Goal: Task Accomplishment & Management: Use online tool/utility

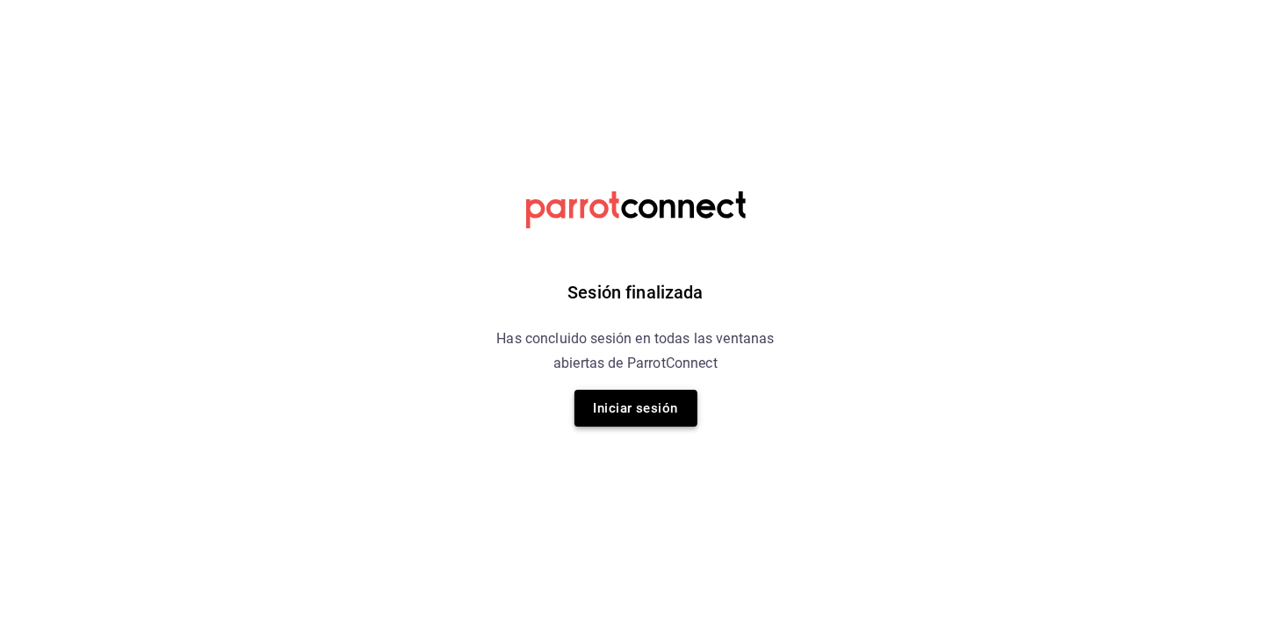
click at [600, 403] on button "Iniciar sesión" at bounding box center [636, 408] width 123 height 37
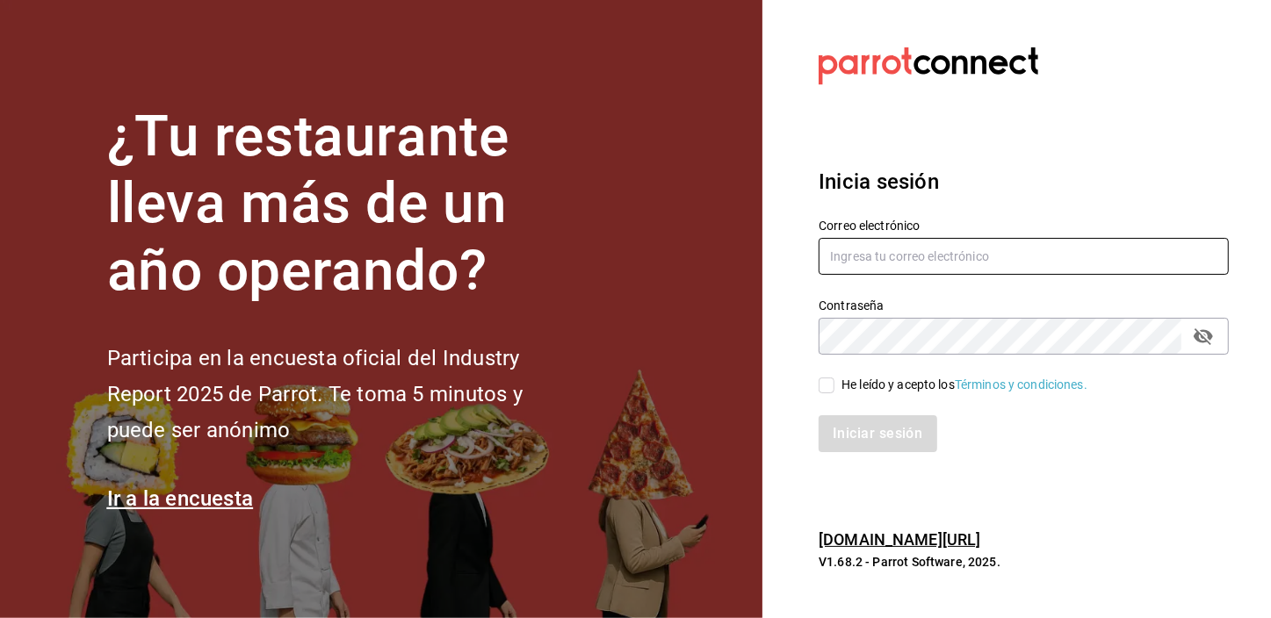
type input "[EMAIL_ADDRESS][DOMAIN_NAME]"
click at [830, 387] on input "He leído y acepto los Términos y condiciones." at bounding box center [827, 386] width 16 height 16
checkbox input "true"
click at [842, 425] on button "Iniciar sesión" at bounding box center [878, 434] width 119 height 37
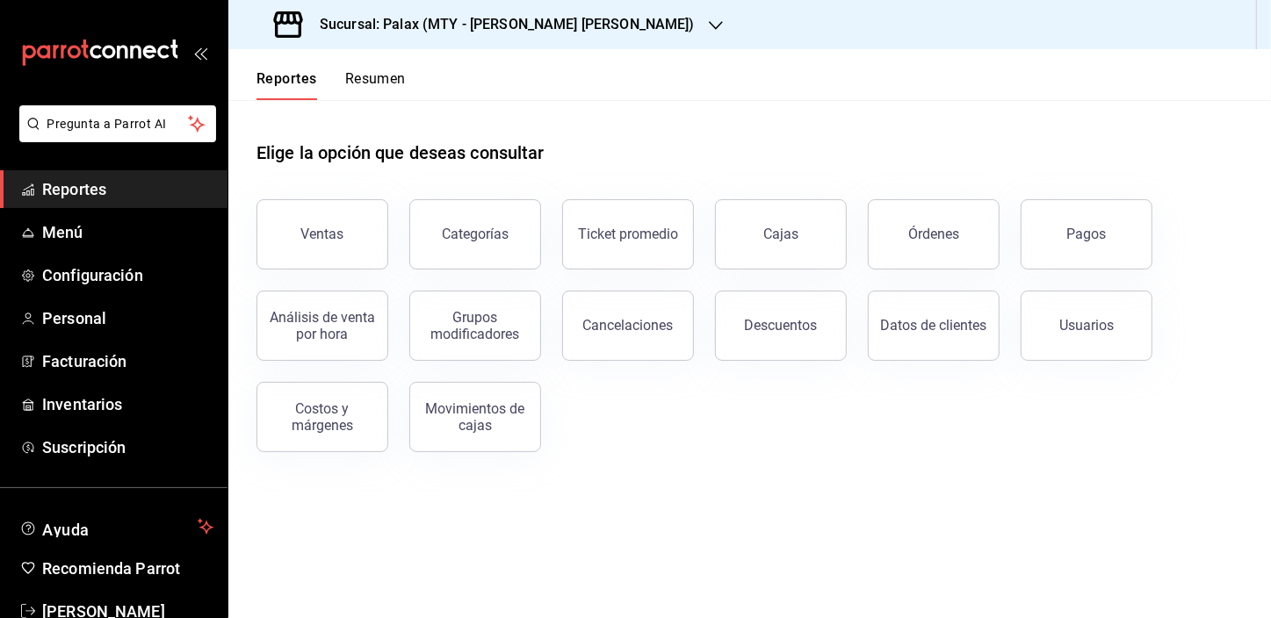
click at [709, 29] on icon "button" at bounding box center [716, 25] width 14 height 14
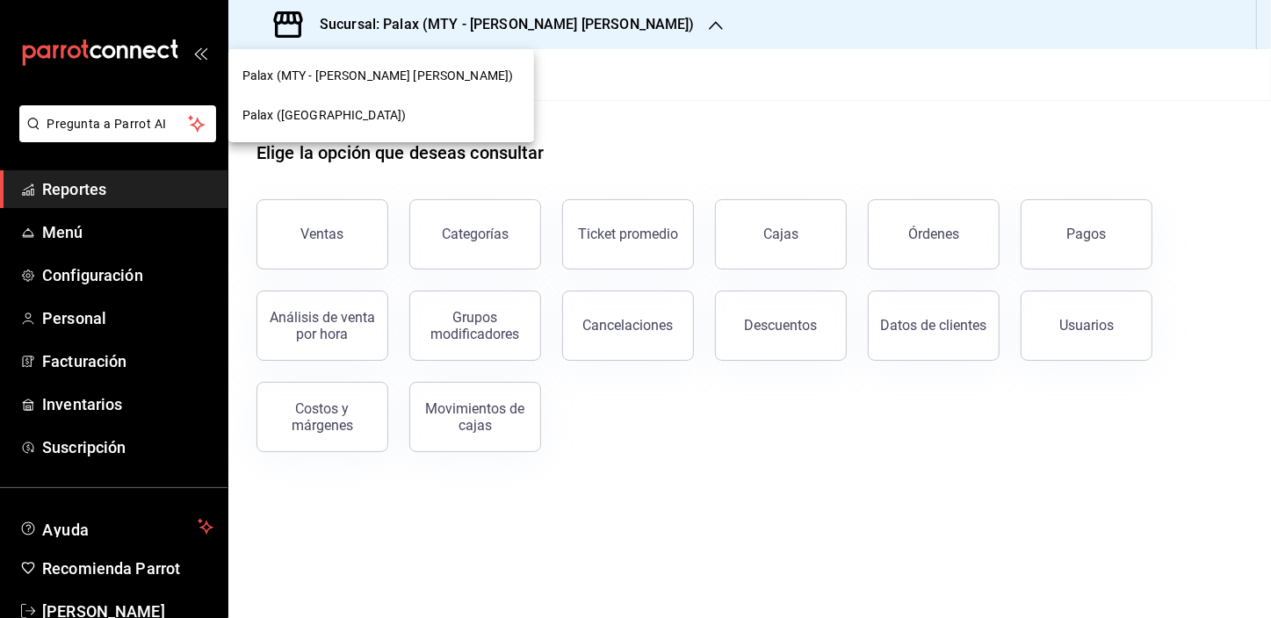
click at [385, 114] on div "Palax (Guadalupe)" at bounding box center [381, 115] width 278 height 18
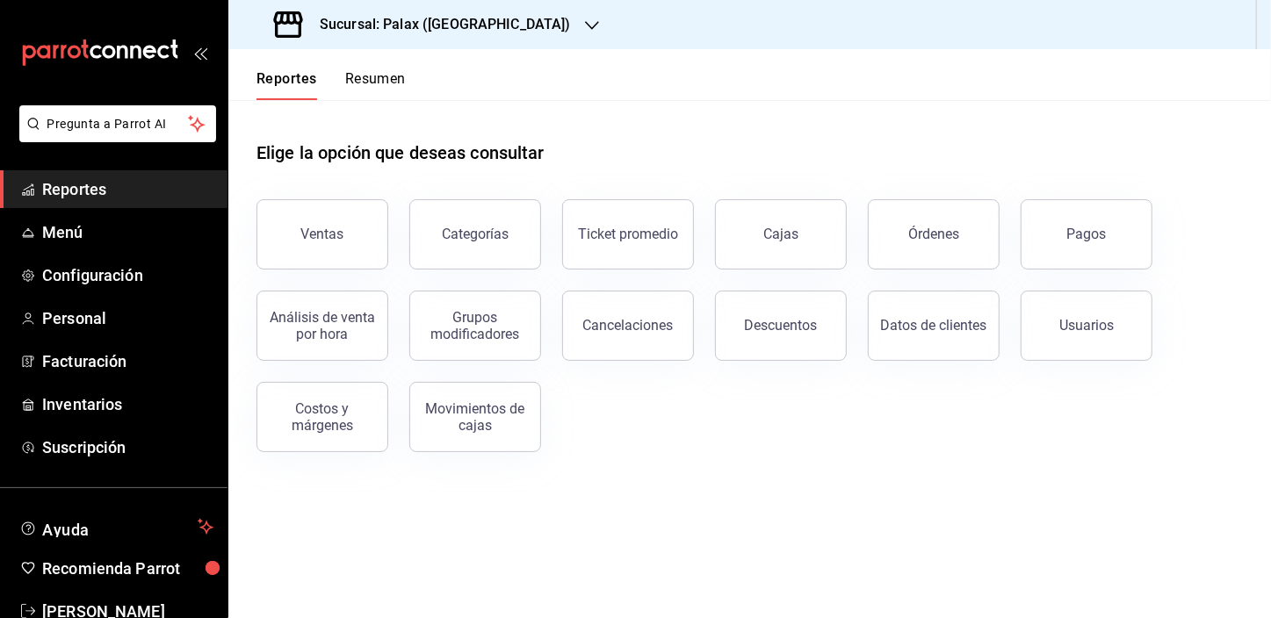
drag, startPoint x: 292, startPoint y: 249, endPoint x: 296, endPoint y: 233, distance: 17.3
click at [292, 249] on button "Ventas" at bounding box center [323, 234] width 132 height 70
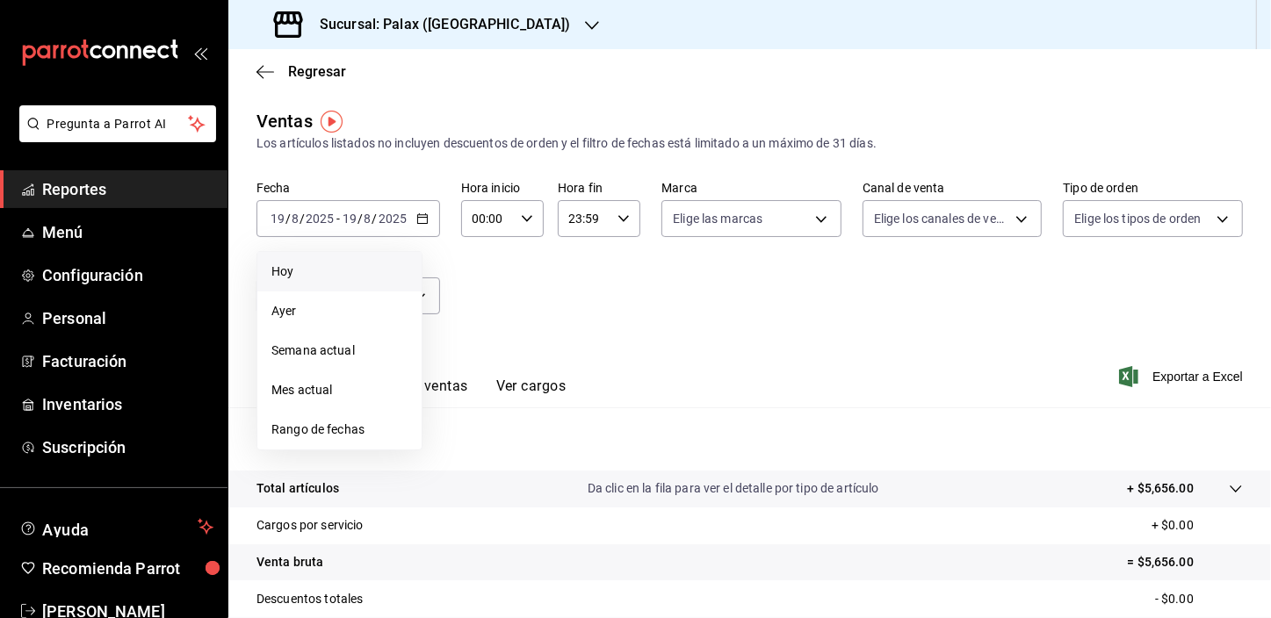
click at [286, 283] on li "Hoy" at bounding box center [339, 272] width 164 height 40
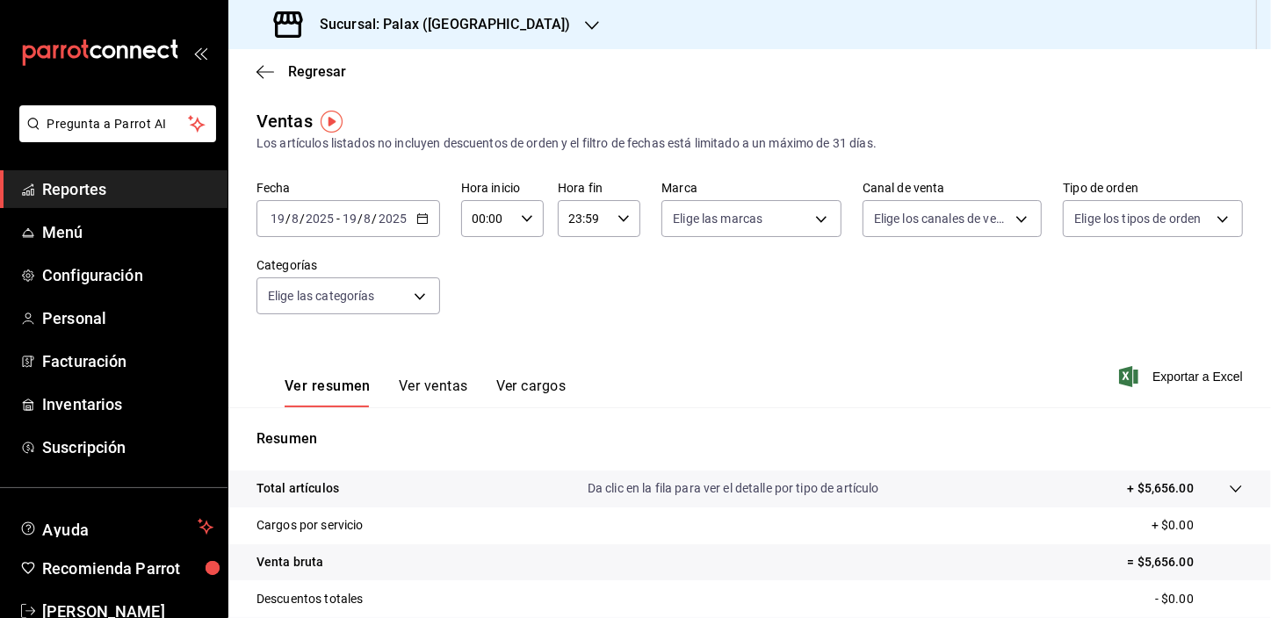
click at [476, 220] on input "00:00" at bounding box center [487, 218] width 53 height 35
click at [478, 305] on span "01" at bounding box center [479, 306] width 13 height 14
type input "01:00"
click at [359, 307] on div at bounding box center [635, 309] width 1271 height 618
click at [360, 299] on body "Pregunta a Parrot AI Reportes Menú Configuración Personal Facturación Inventari…" at bounding box center [635, 309] width 1271 height 618
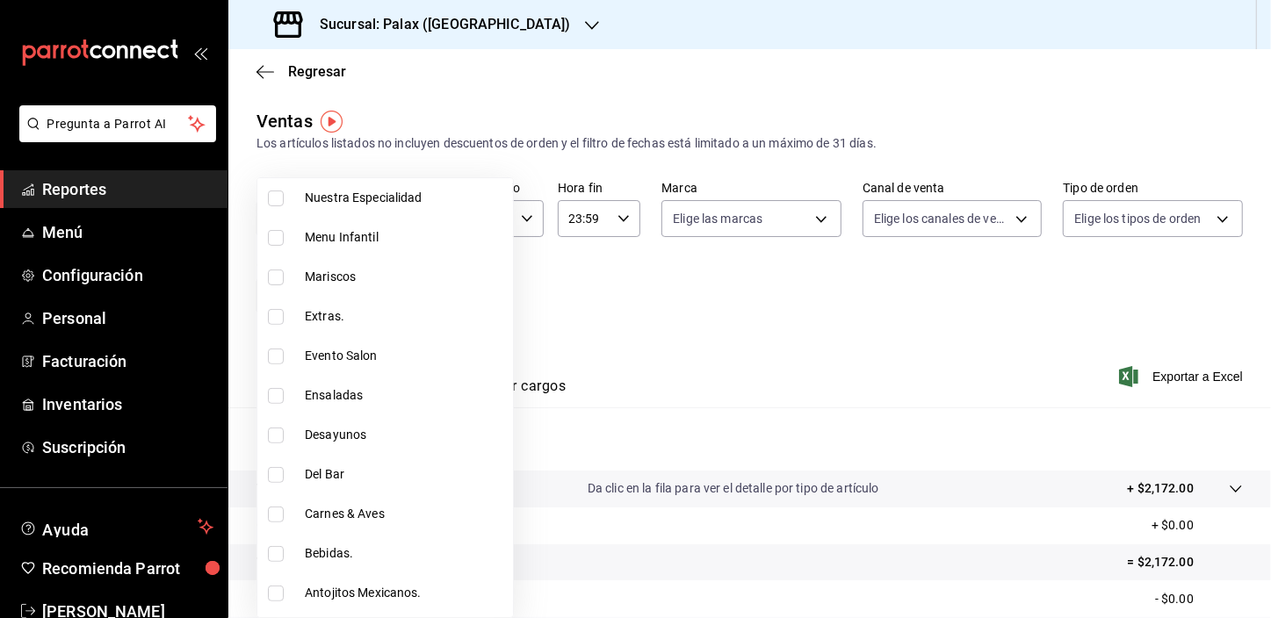
scroll to position [479, 0]
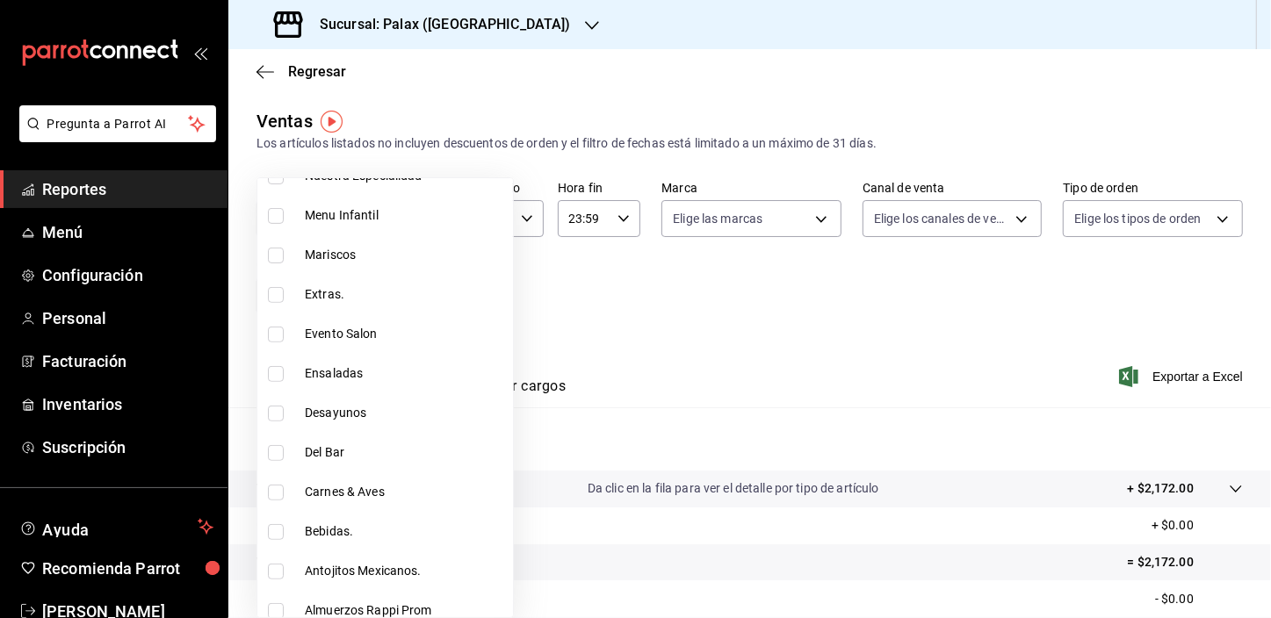
click at [275, 531] on input "checkbox" at bounding box center [276, 532] width 16 height 16
checkbox input "true"
type input "4b82141e-e12f-4992-9202-ab169af21a46"
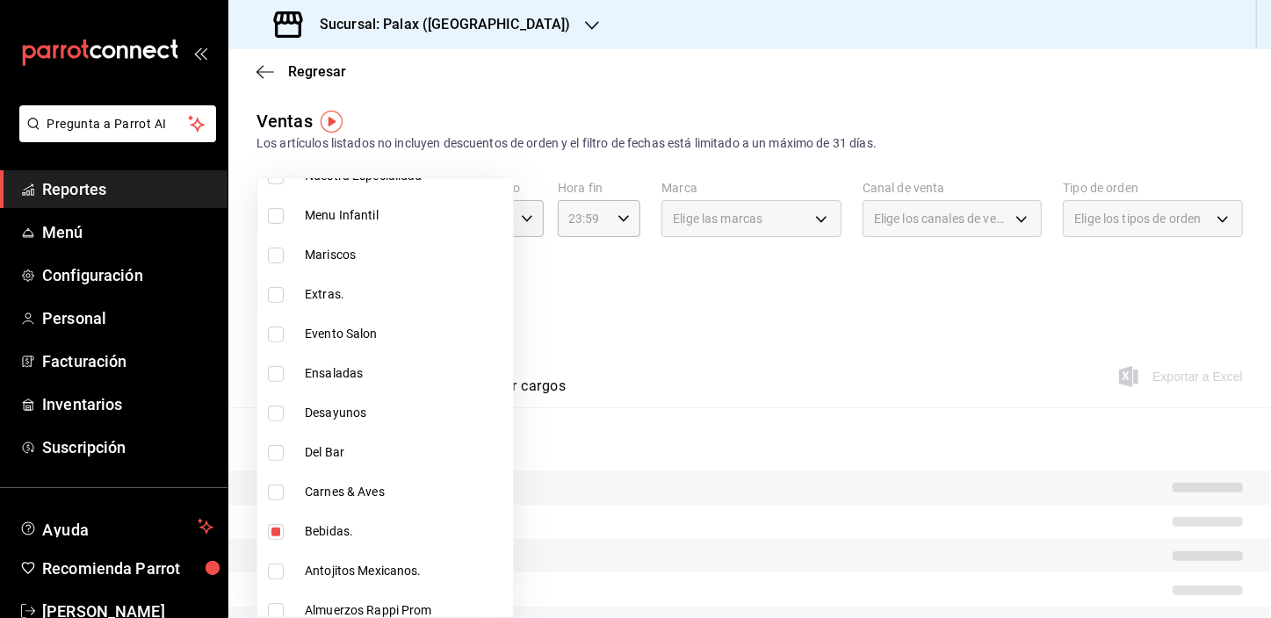
click at [658, 270] on div at bounding box center [635, 309] width 1271 height 618
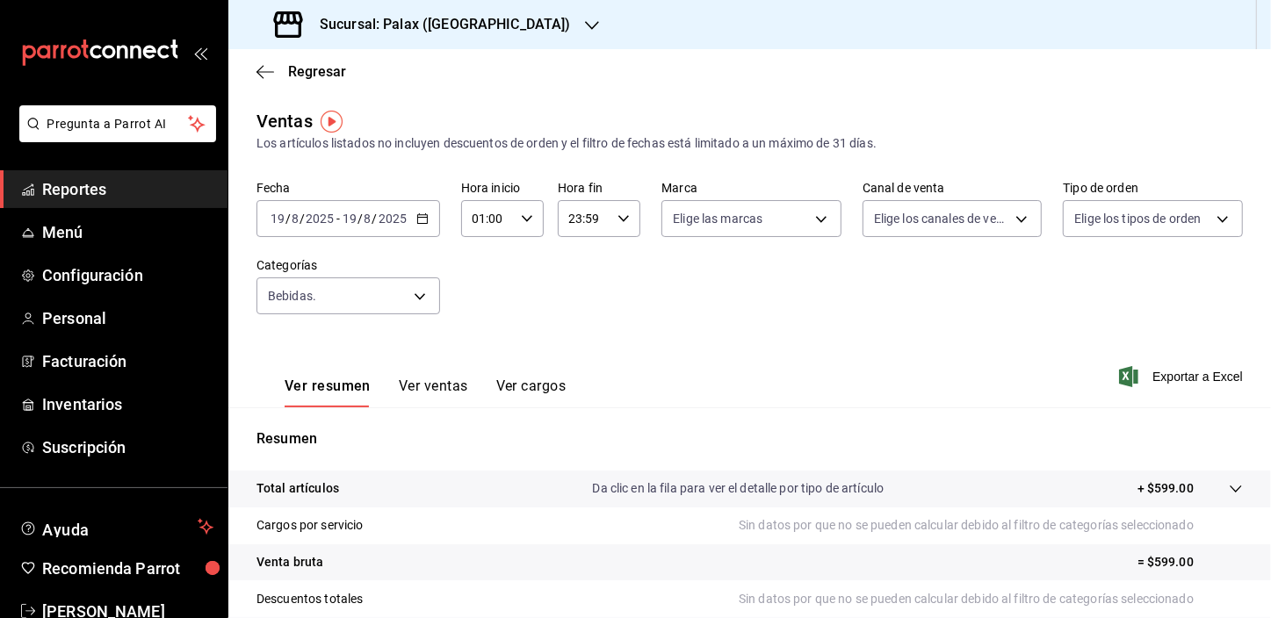
click at [442, 392] on button "Ver ventas" at bounding box center [433, 393] width 69 height 30
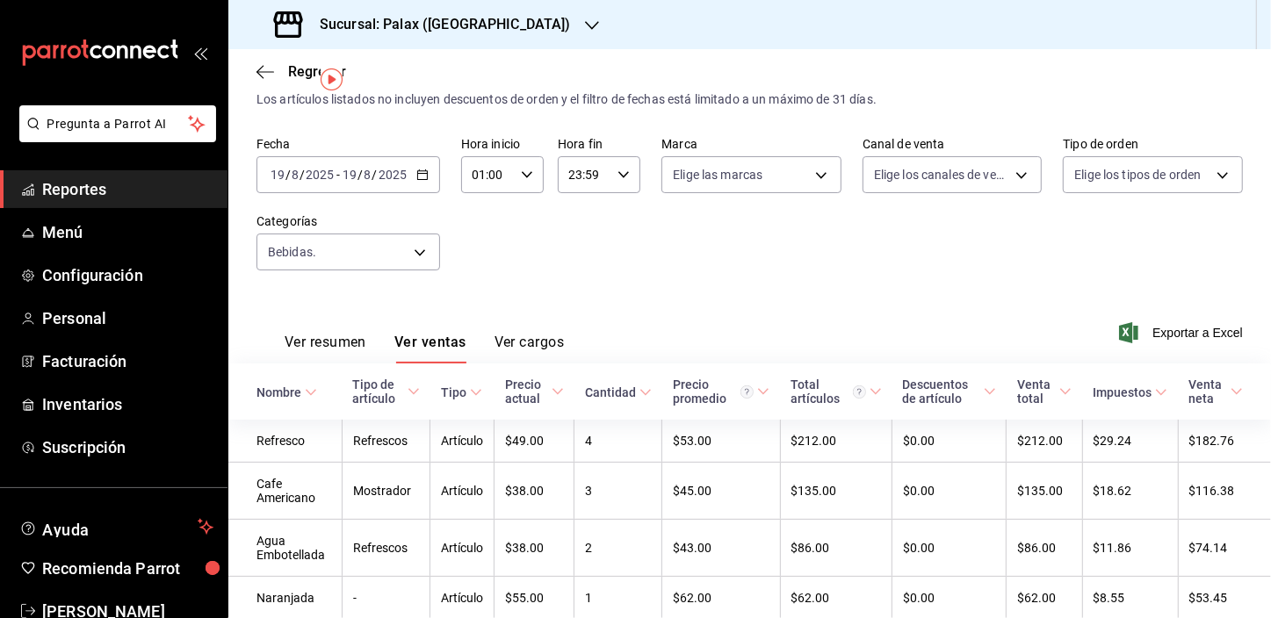
scroll to position [40, 0]
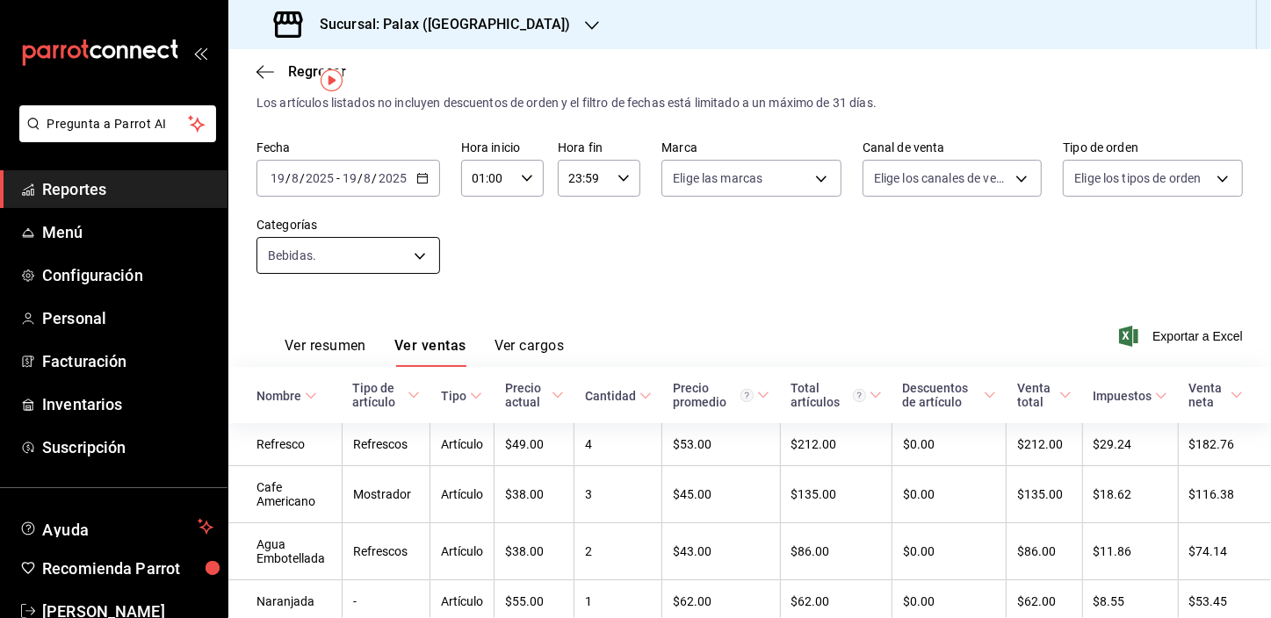
click at [412, 262] on body "Pregunta a Parrot AI Reportes Menú Configuración Personal Facturación Inventari…" at bounding box center [635, 309] width 1271 height 618
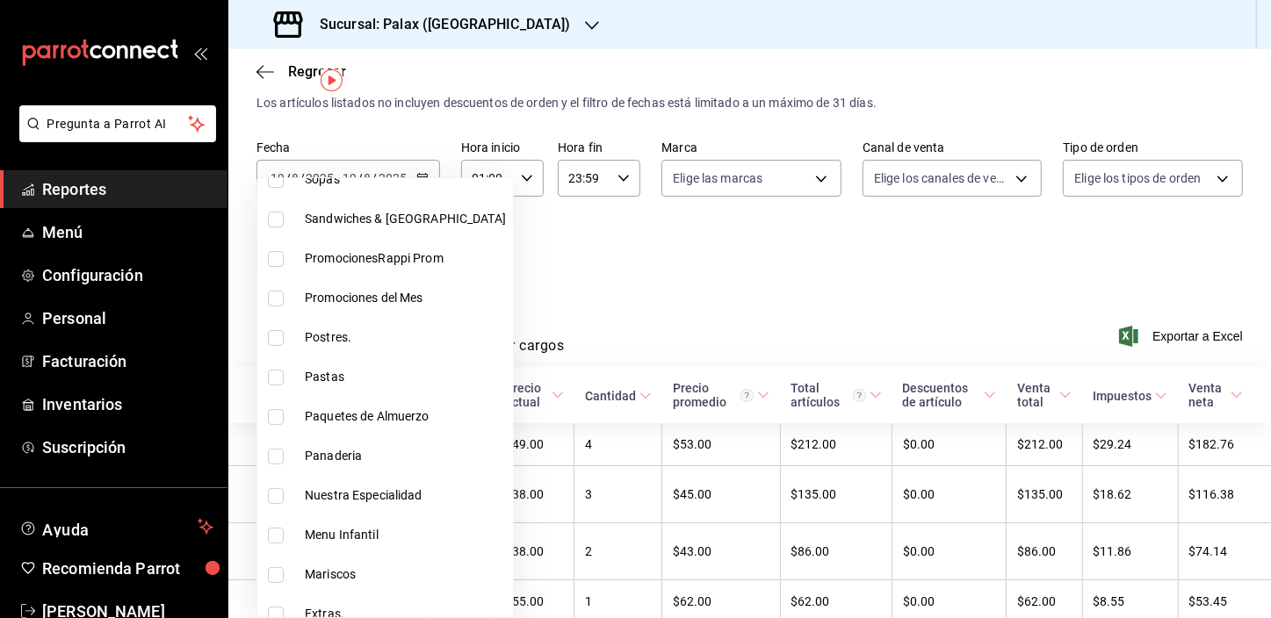
scroll to position [239, 0]
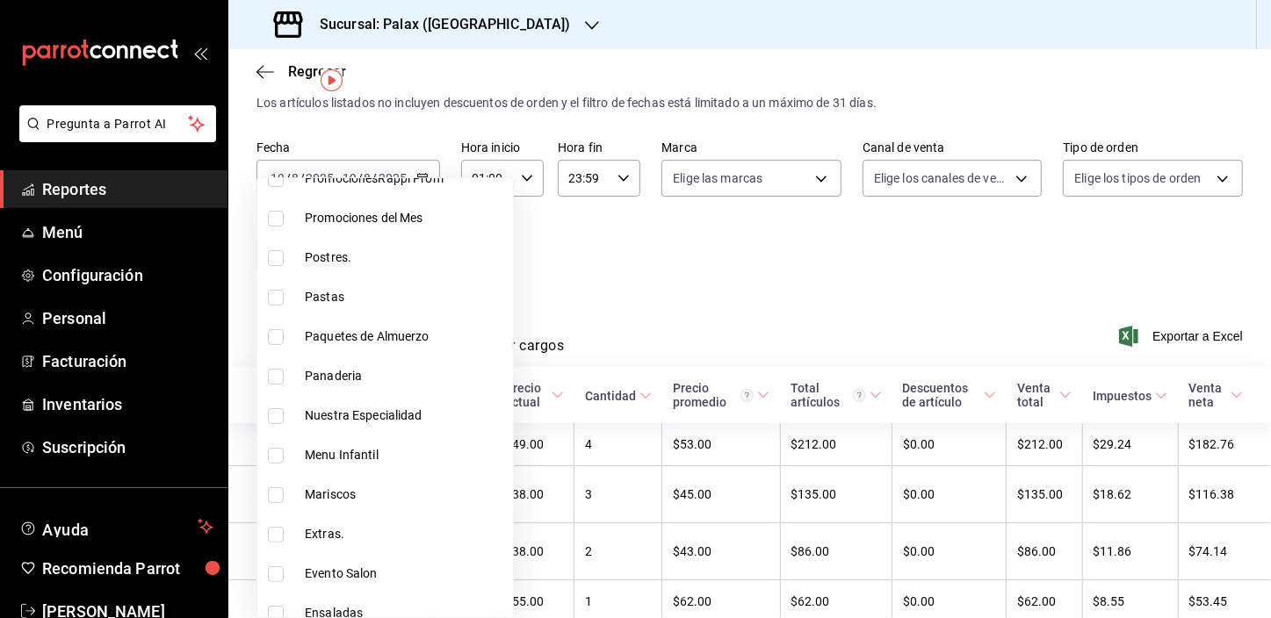
click at [279, 372] on input "checkbox" at bounding box center [276, 377] width 16 height 16
checkbox input "true"
type input "4b82141e-e12f-4992-9202-ab169af21a46,90d14028-a2c9-4fb8-b762-41d9ea373592"
click at [562, 265] on div at bounding box center [635, 309] width 1271 height 618
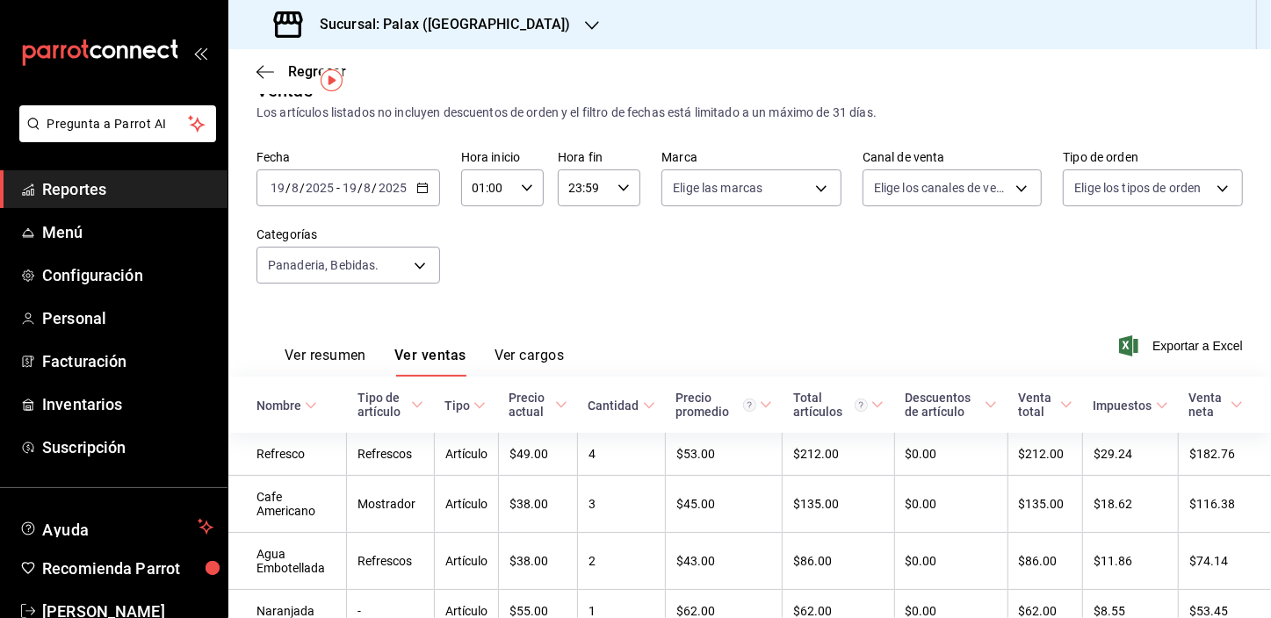
scroll to position [40, 0]
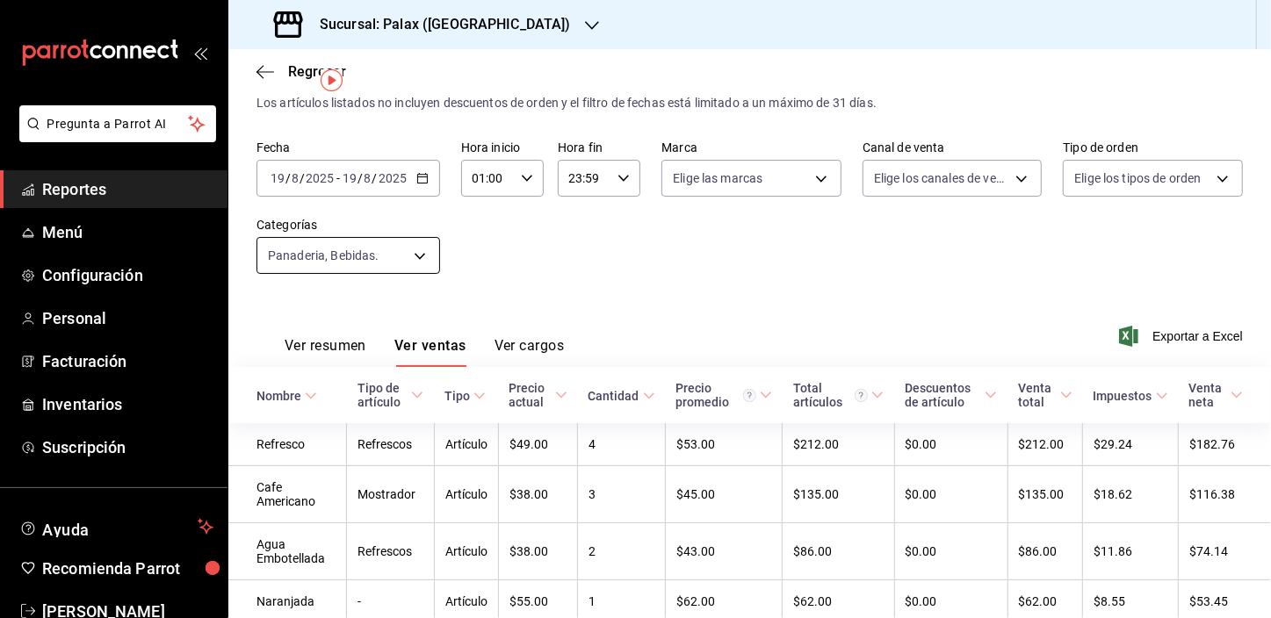
click at [405, 252] on body "Pregunta a Parrot AI Reportes Menú Configuración Personal Facturación Inventari…" at bounding box center [635, 309] width 1271 height 618
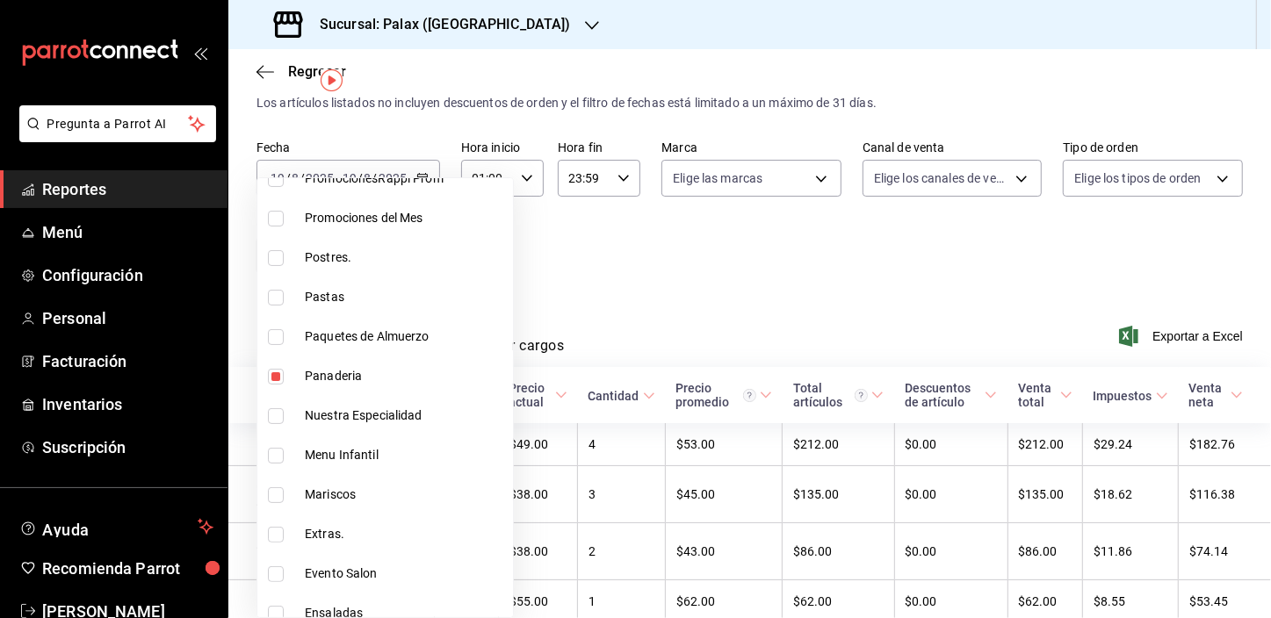
scroll to position [479, 0]
click at [280, 530] on input "checkbox" at bounding box center [276, 532] width 16 height 16
checkbox input "false"
type input "90d14028-a2c9-4fb8-b762-41d9ea373592"
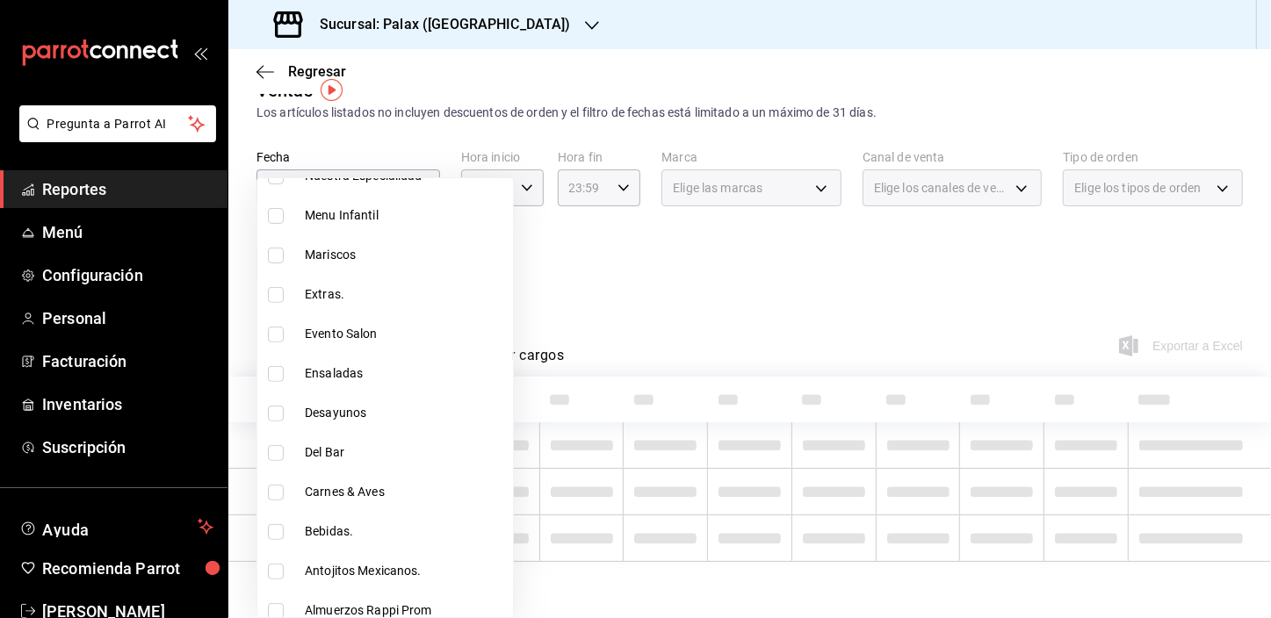
click at [587, 307] on div at bounding box center [635, 309] width 1271 height 618
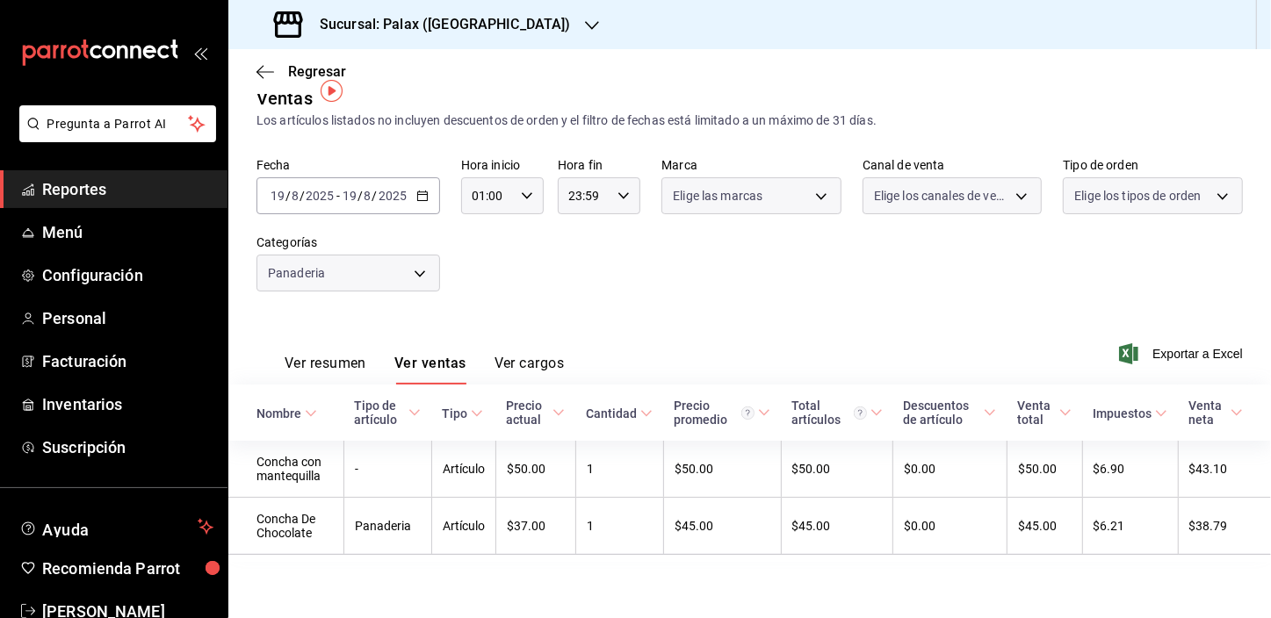
scroll to position [30, 0]
click at [336, 257] on body "Pregunta a Parrot AI Reportes Menú Configuración Personal Facturación Inventari…" at bounding box center [635, 309] width 1271 height 618
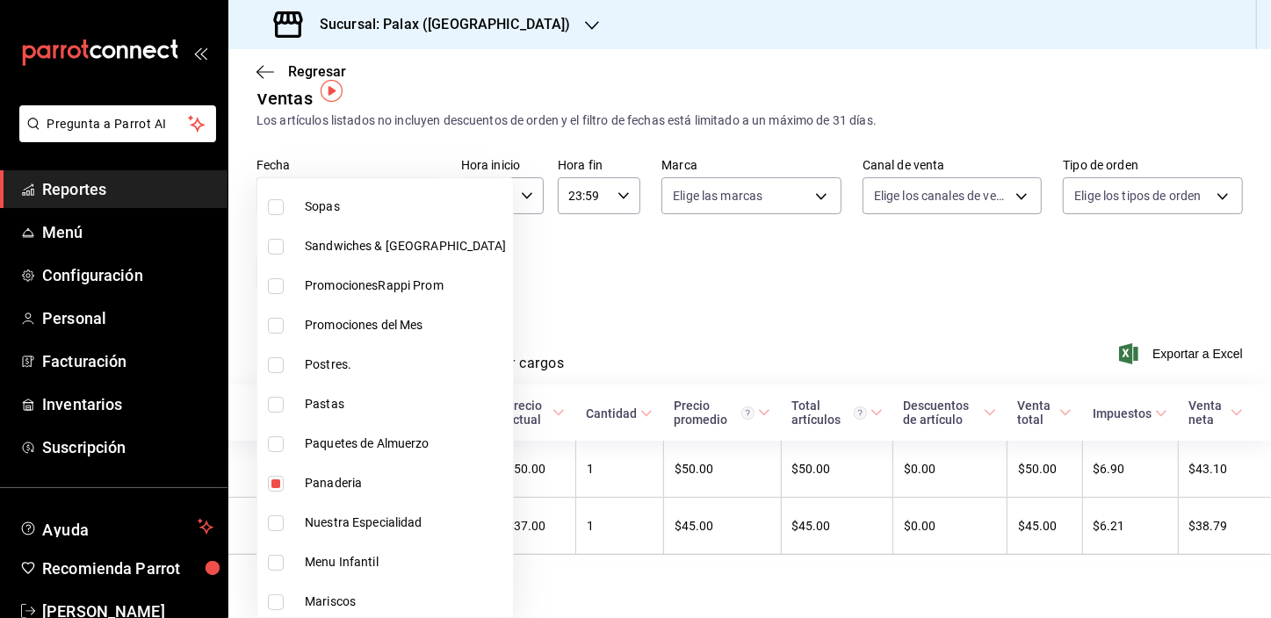
scroll to position [159, 0]
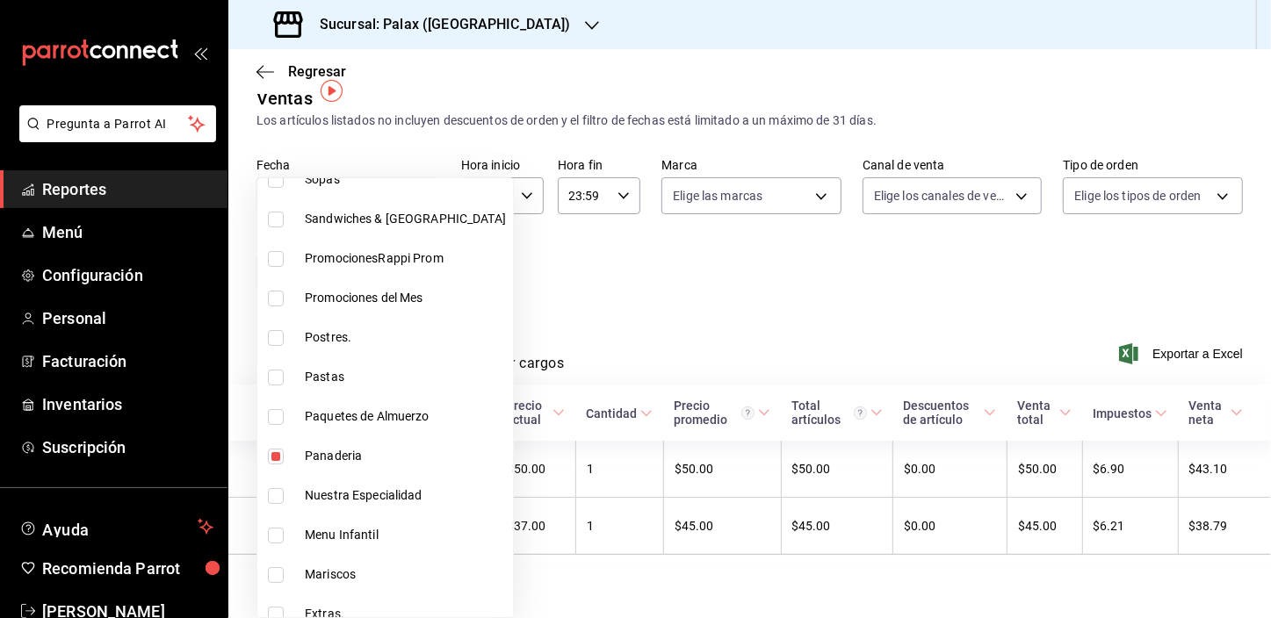
click at [269, 457] on input "checkbox" at bounding box center [276, 457] width 16 height 16
checkbox input "false"
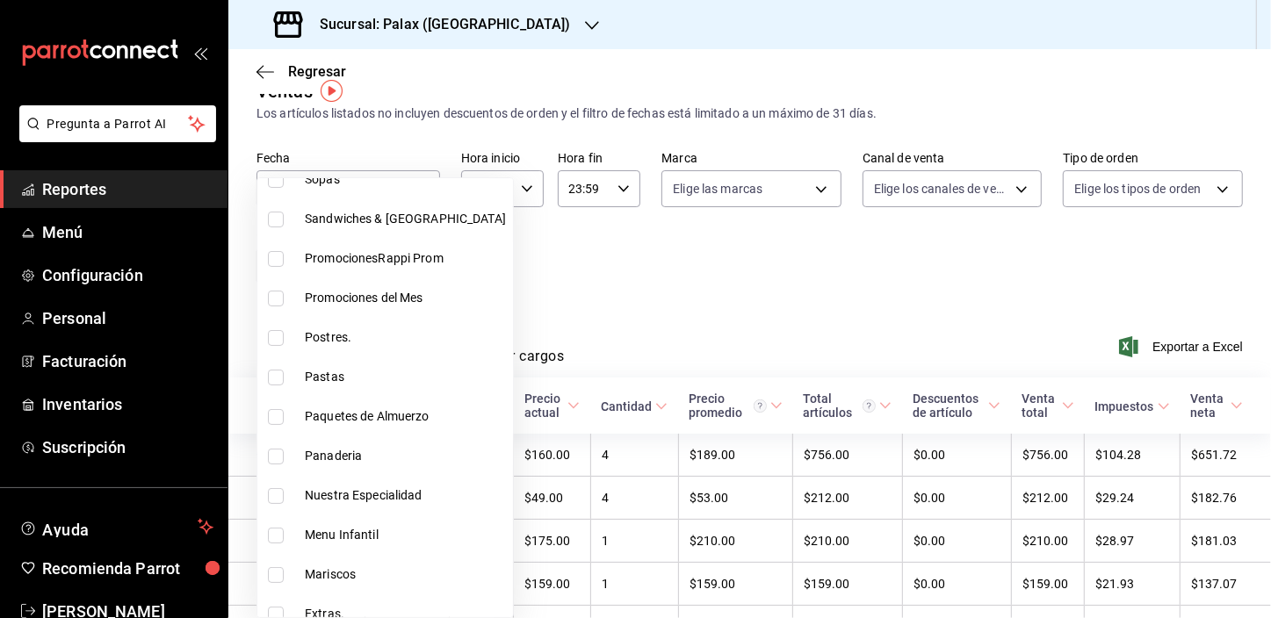
scroll to position [399, 0]
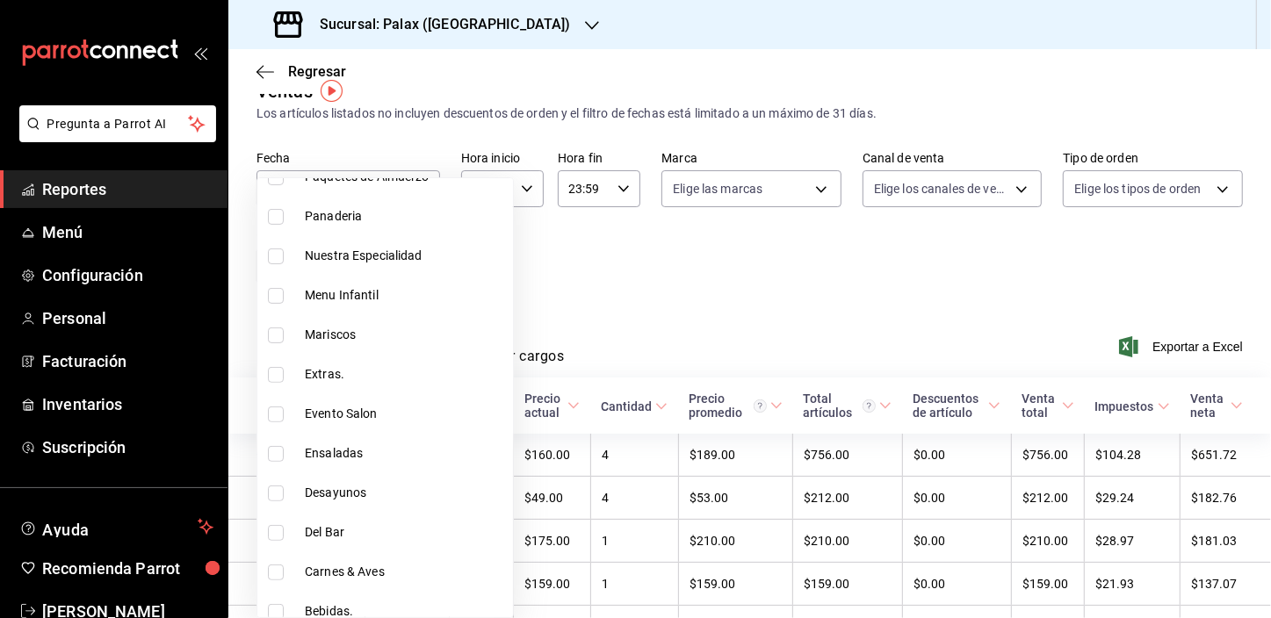
click at [275, 536] on input "checkbox" at bounding box center [276, 533] width 16 height 16
checkbox input "true"
type input "e5fa14e2-c7bb-4afd-b0cf-6d1a2447c4a1"
click at [653, 303] on div at bounding box center [635, 309] width 1271 height 618
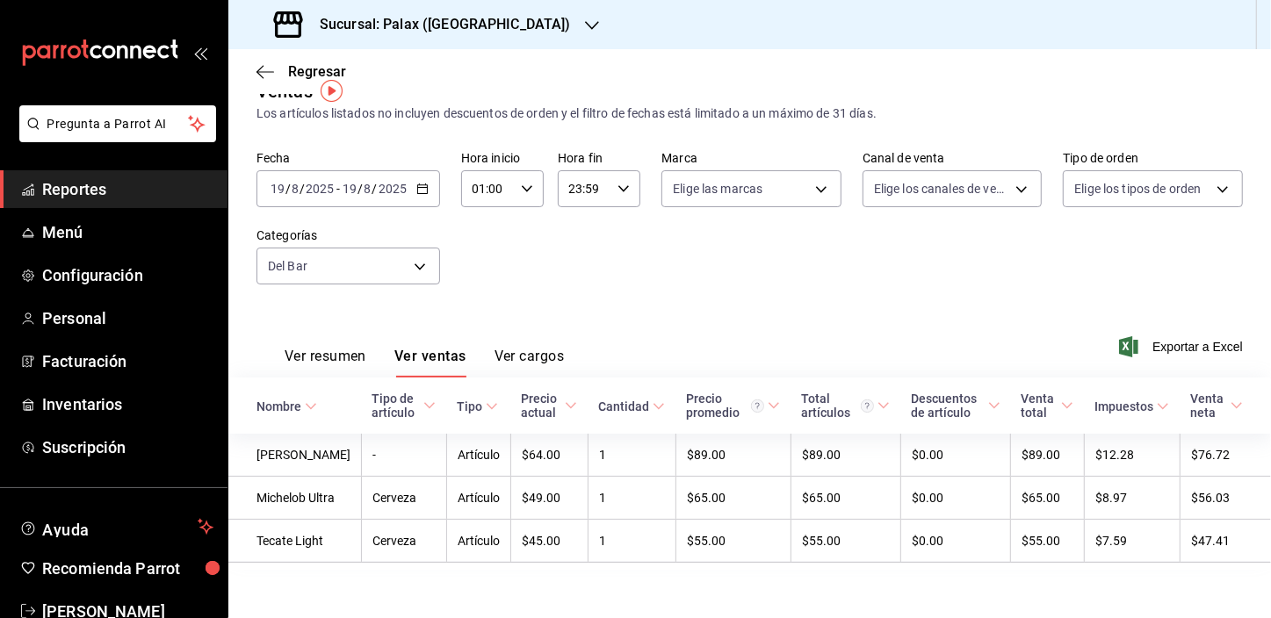
scroll to position [88, 0]
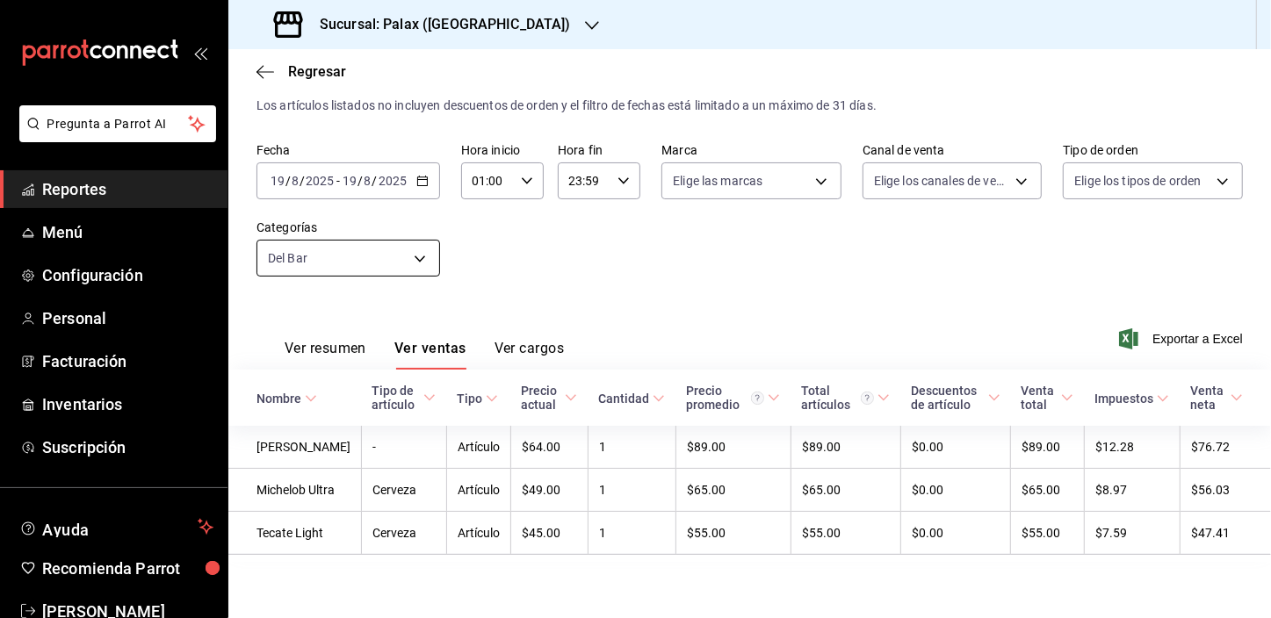
click at [402, 216] on body "Pregunta a Parrot AI Reportes Menú Configuración Personal Facturación Inventari…" at bounding box center [635, 309] width 1271 height 618
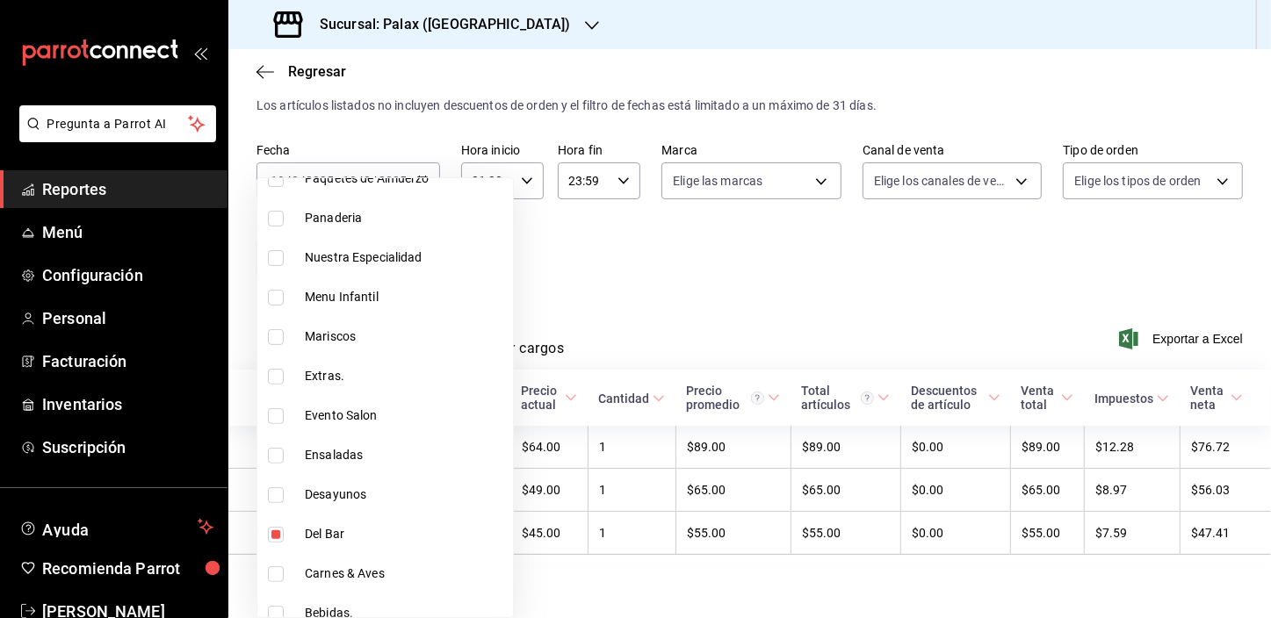
scroll to position [399, 0]
click at [274, 527] on input "checkbox" at bounding box center [276, 533] width 16 height 16
checkbox input "false"
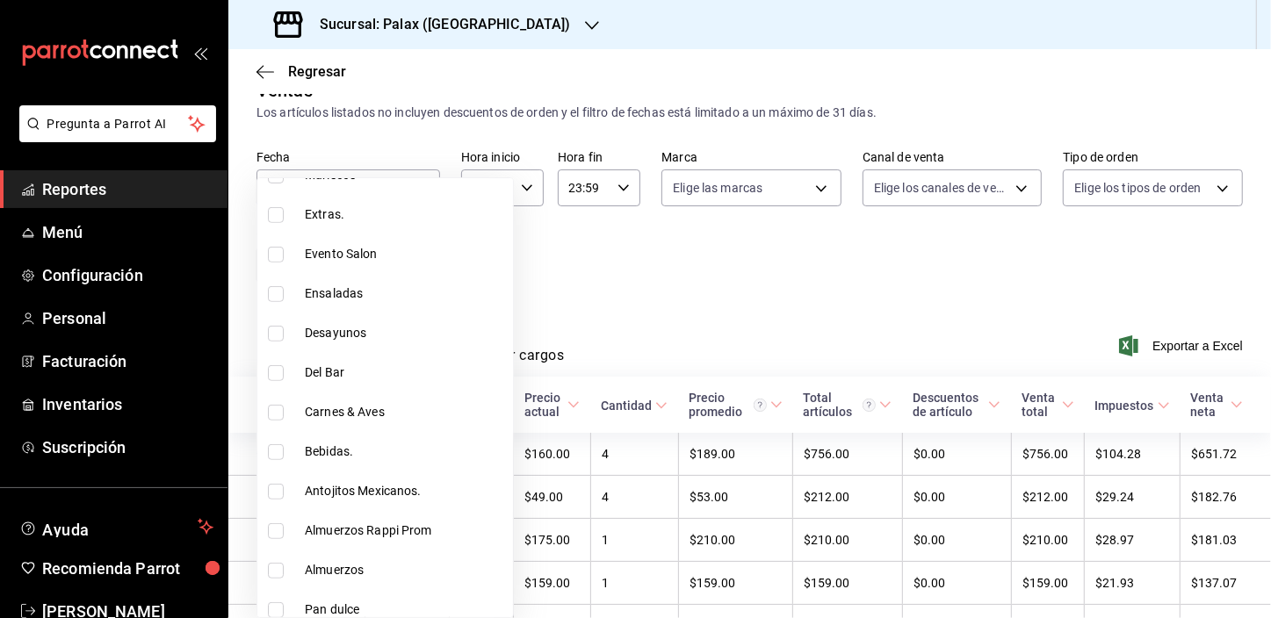
scroll to position [88, 0]
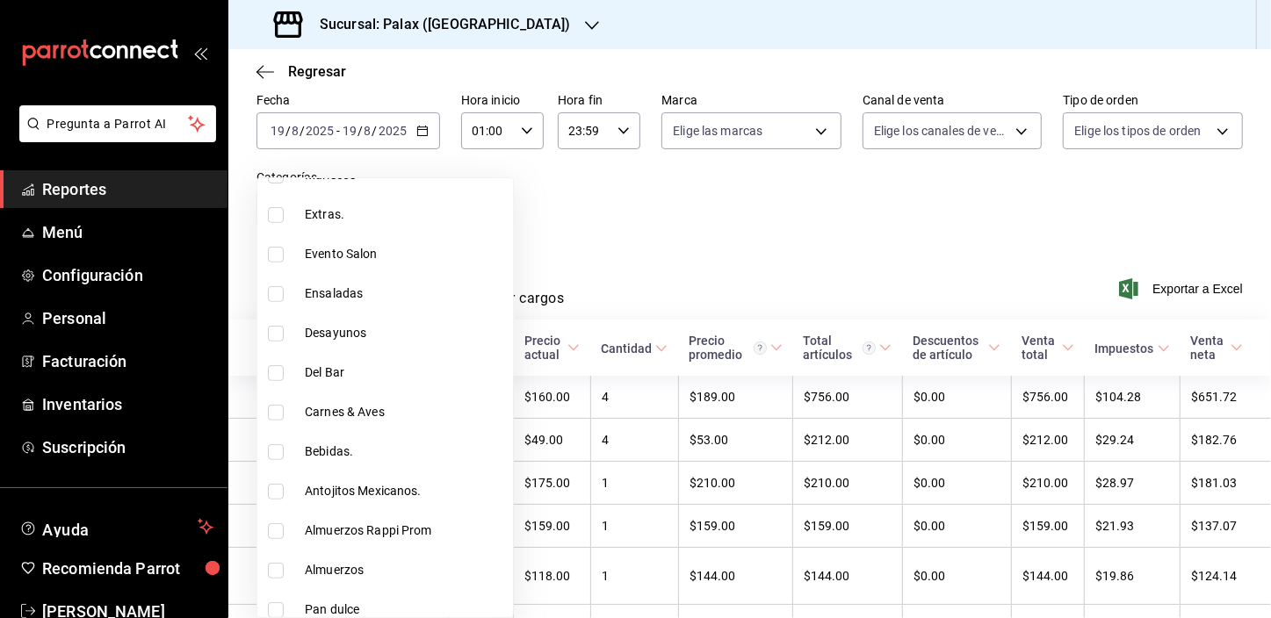
click at [278, 457] on input "checkbox" at bounding box center [276, 453] width 16 height 16
checkbox input "true"
type input "4b82141e-e12f-4992-9202-ab169af21a46"
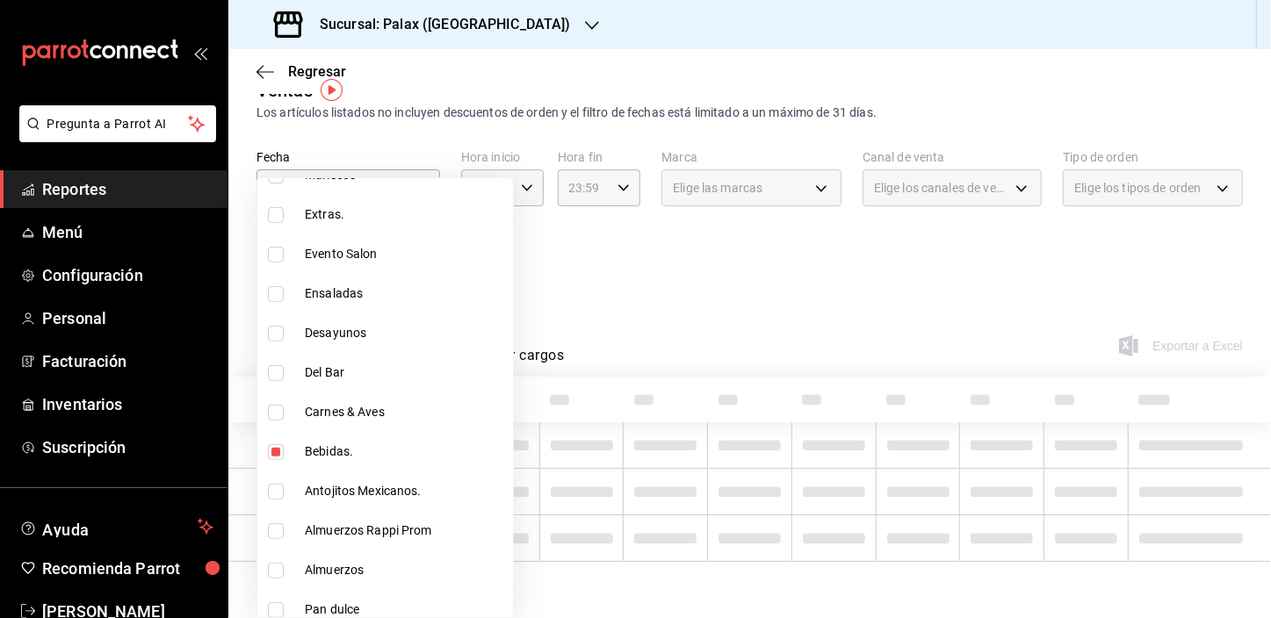
click at [774, 215] on div at bounding box center [635, 309] width 1271 height 618
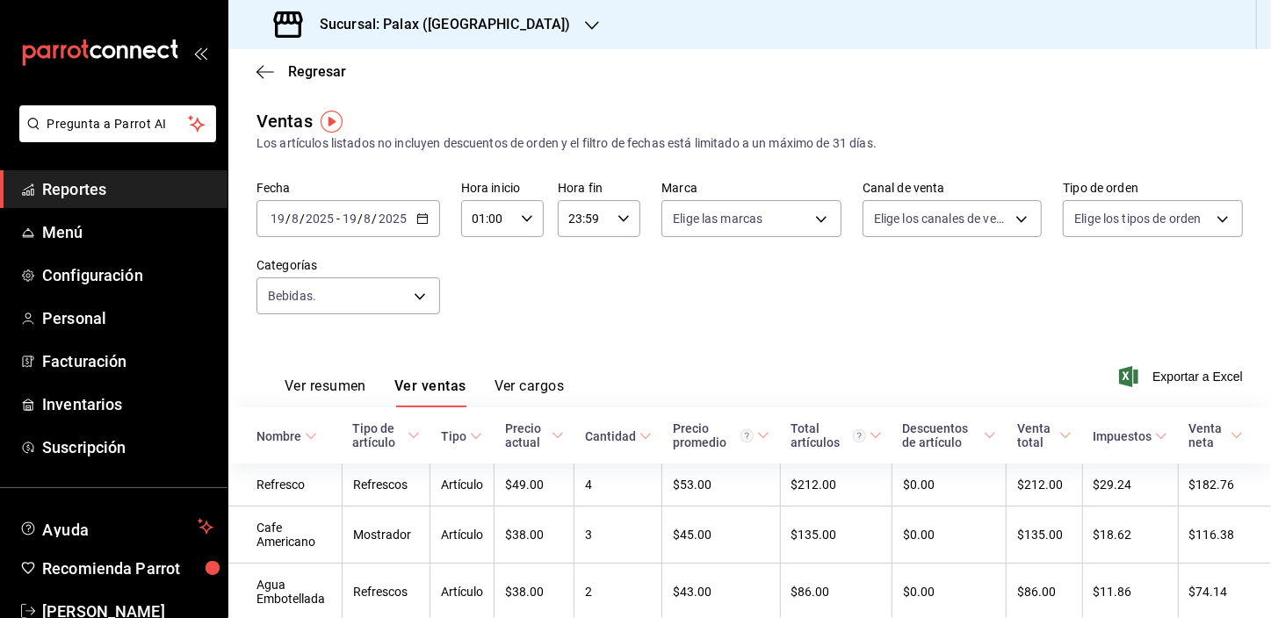
click at [280, 216] on input "19" at bounding box center [278, 219] width 16 height 14
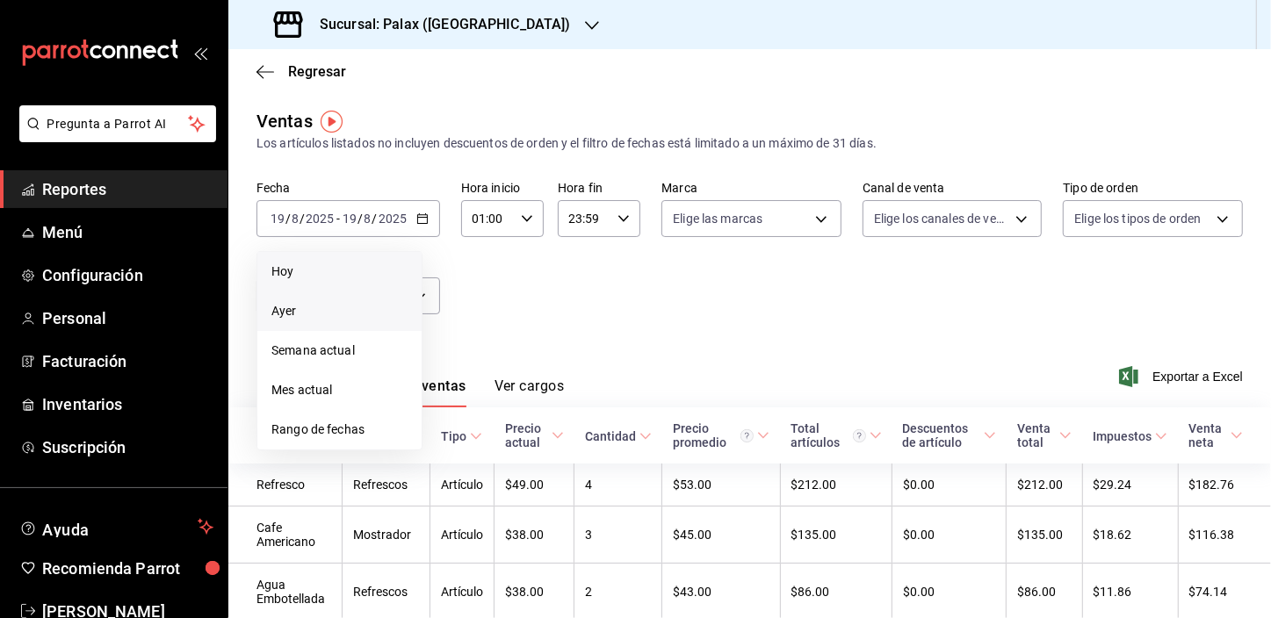
click at [293, 308] on span "Ayer" at bounding box center [339, 311] width 136 height 18
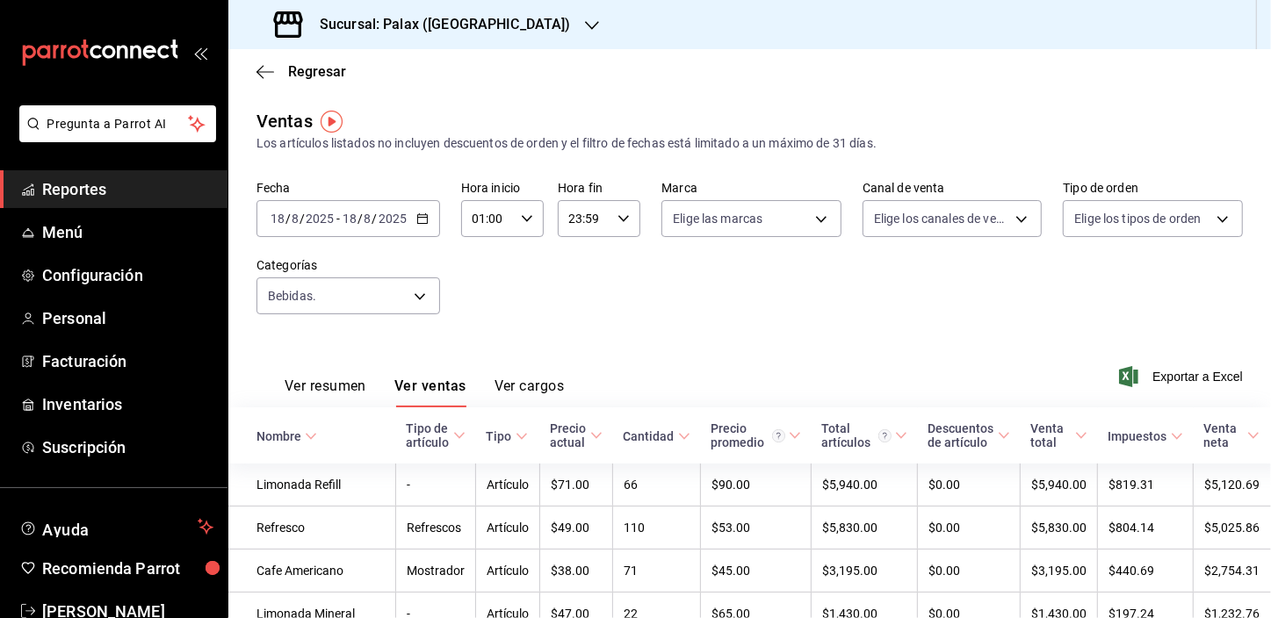
click at [472, 211] on input "01:00" at bounding box center [487, 218] width 53 height 35
click at [476, 358] on span "23" at bounding box center [479, 362] width 13 height 14
type input "23:00"
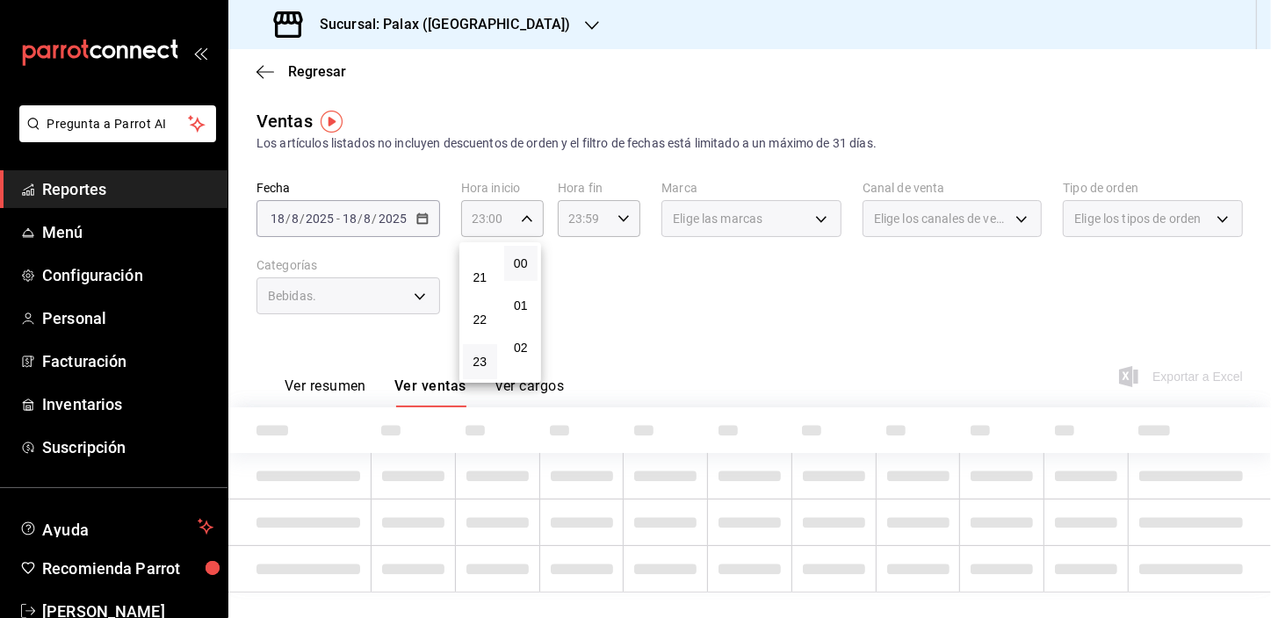
click at [592, 307] on div at bounding box center [635, 309] width 1271 height 618
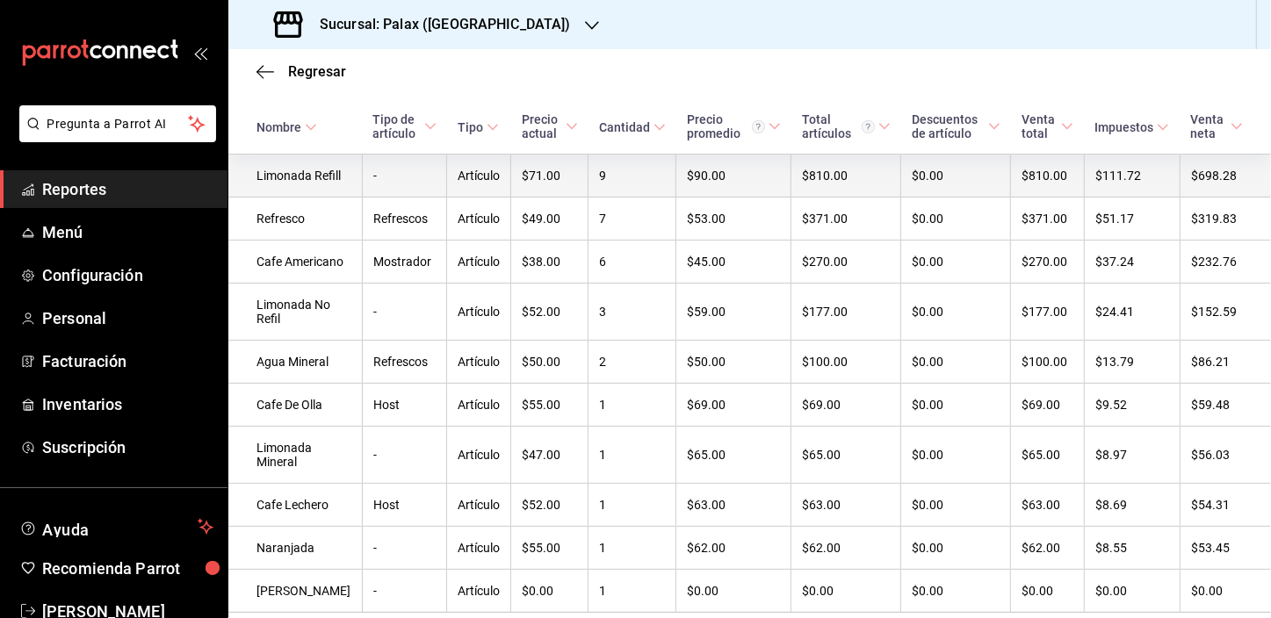
scroll to position [170, 0]
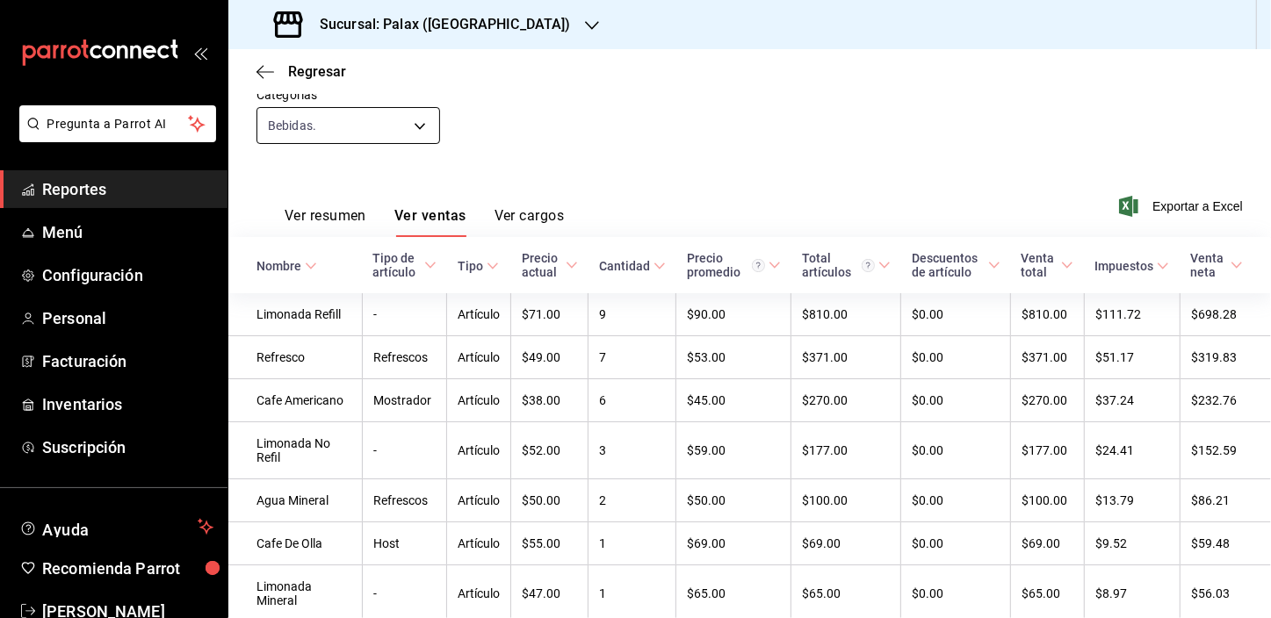
click at [356, 128] on body "Pregunta a Parrot AI Reportes Menú Configuración Personal Facturación Inventari…" at bounding box center [635, 309] width 1271 height 618
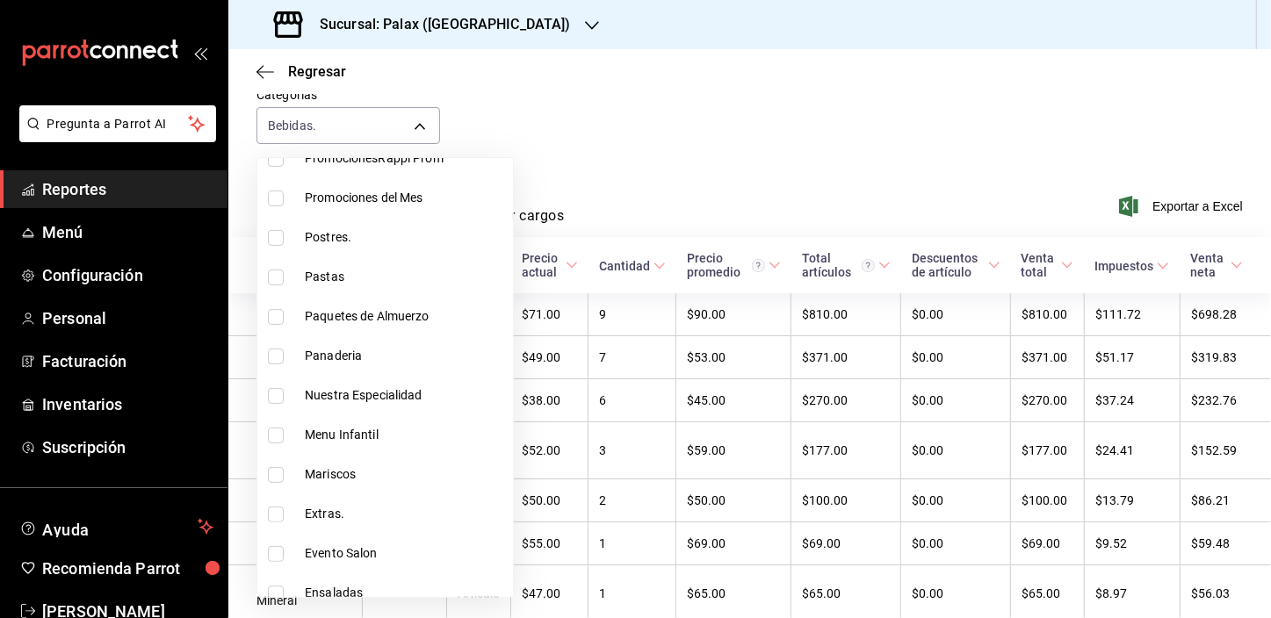
scroll to position [639, 0]
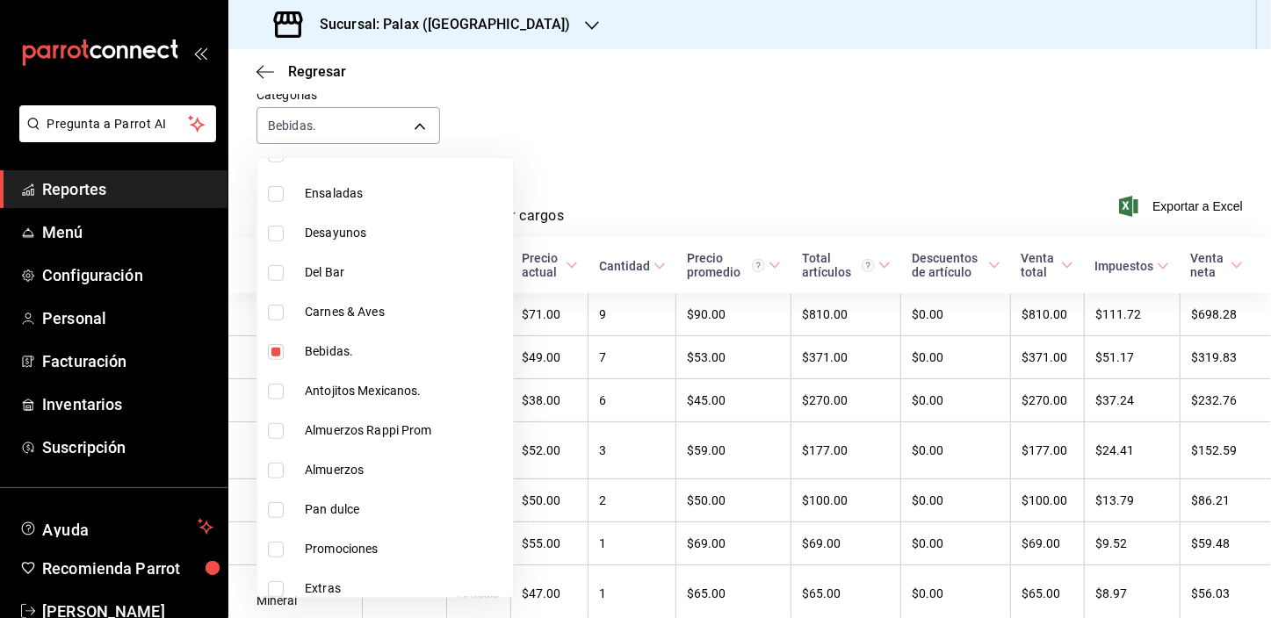
click at [280, 351] on input "checkbox" at bounding box center [276, 352] width 16 height 16
checkbox input "false"
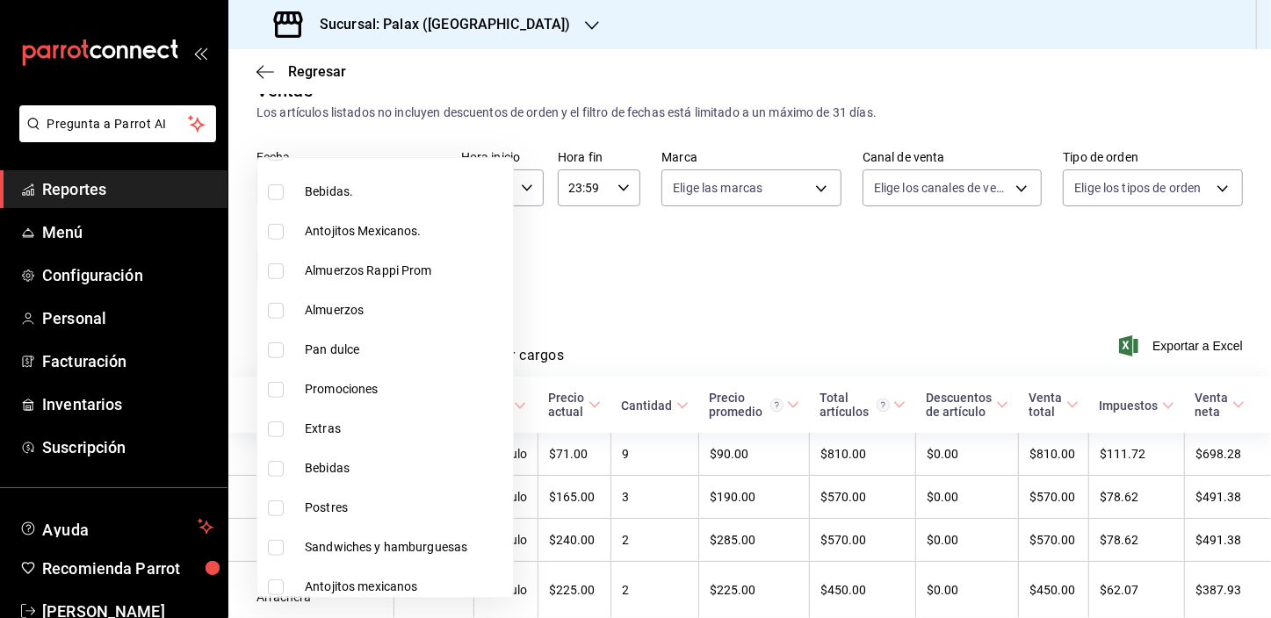
scroll to position [170, 0]
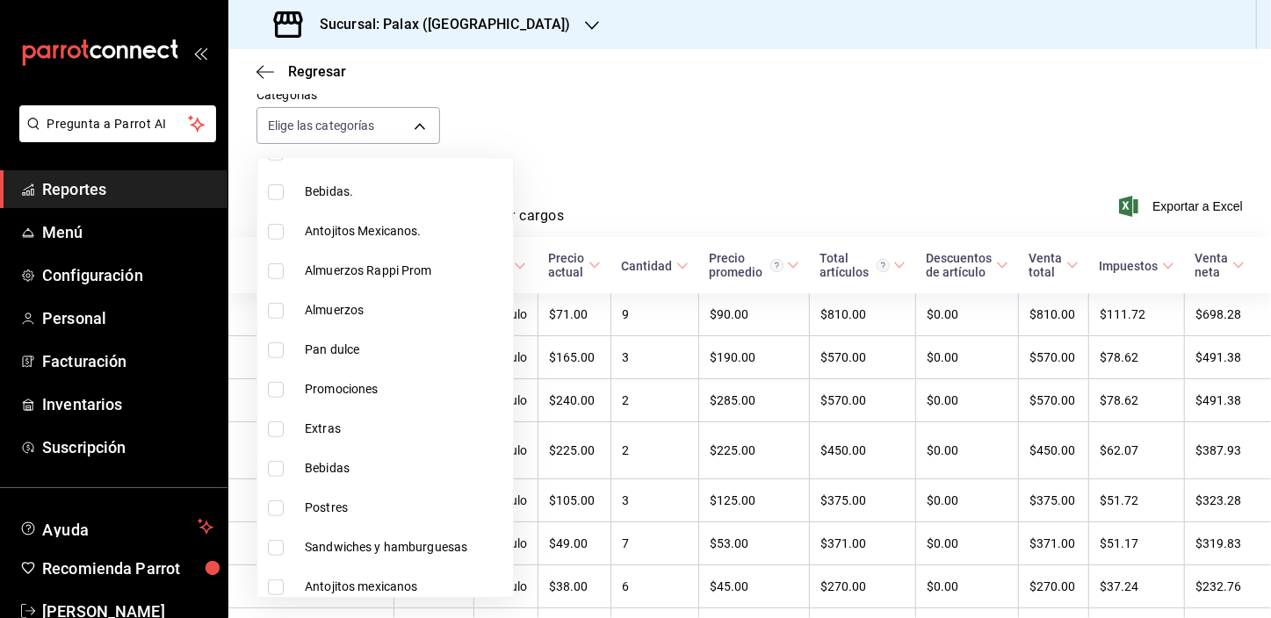
click at [275, 350] on input "checkbox" at bounding box center [276, 351] width 16 height 16
checkbox input "true"
type input "a0032ace-f936-4bce-ae72-52a9a3fd0e48"
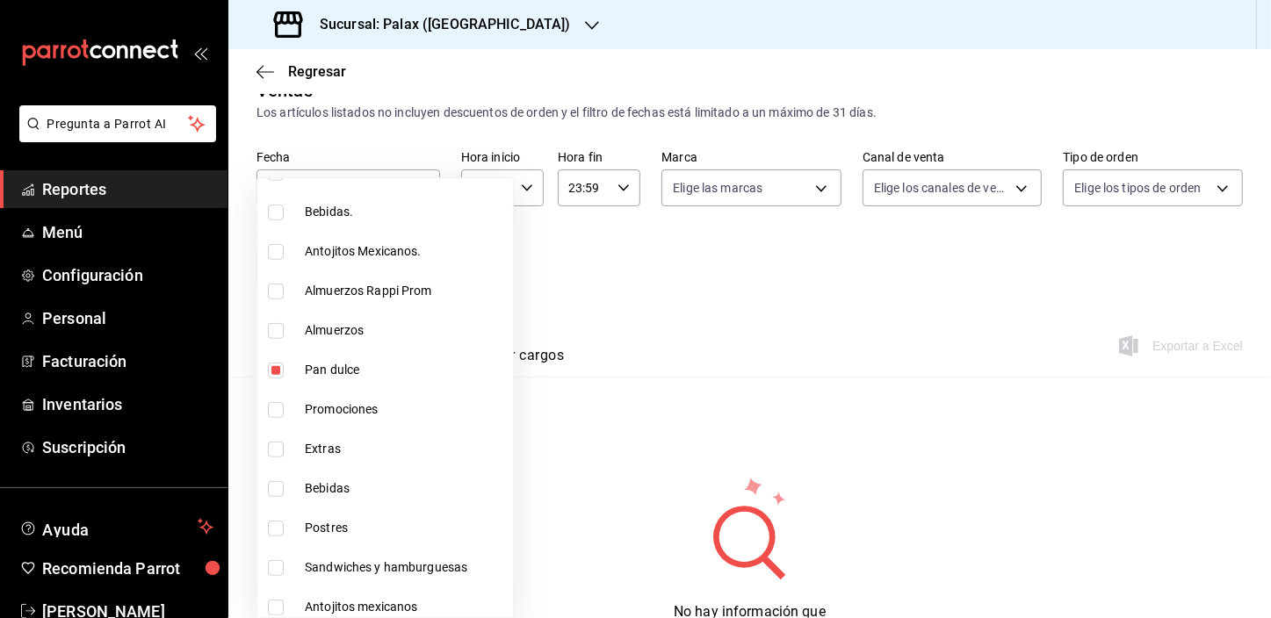
scroll to position [112, 0]
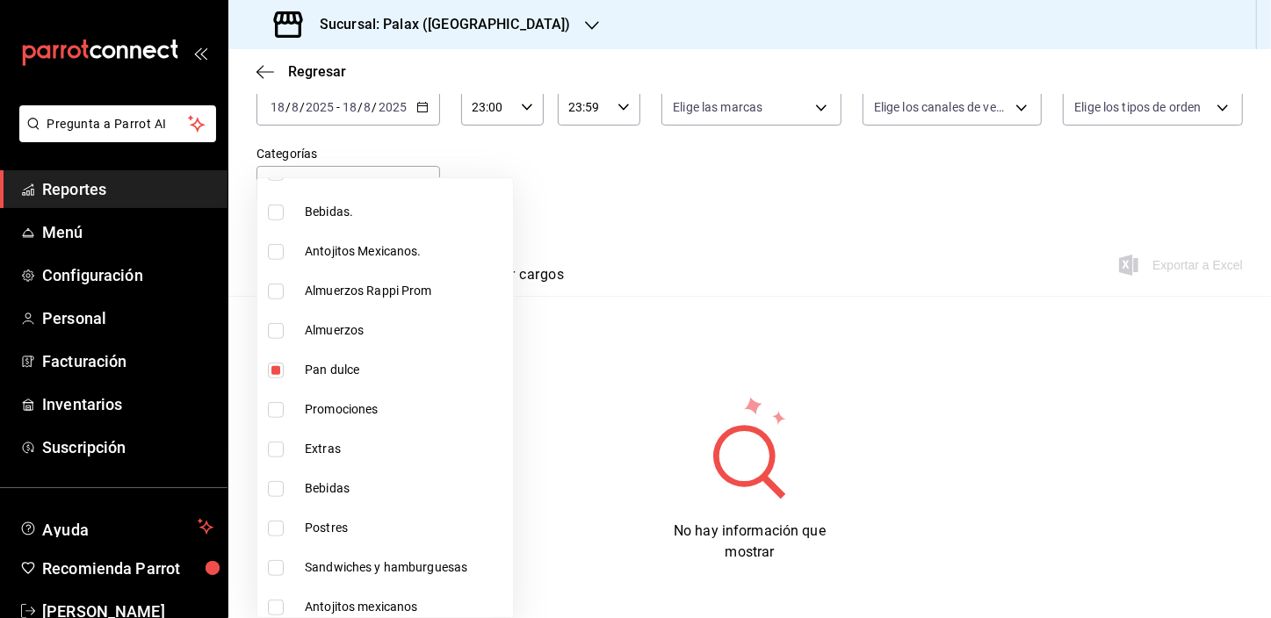
click at [669, 280] on div at bounding box center [635, 309] width 1271 height 618
